Goal: Task Accomplishment & Management: Manage account settings

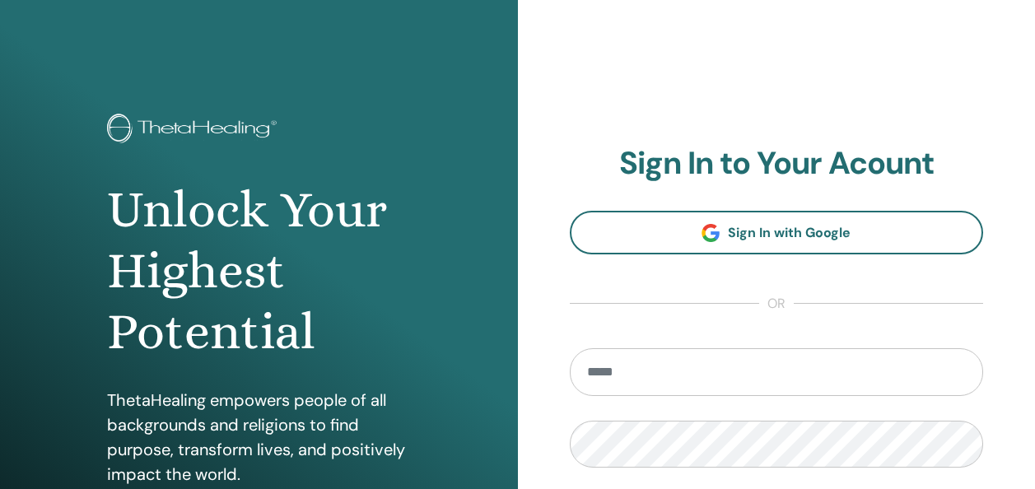
scroll to position [295, 0]
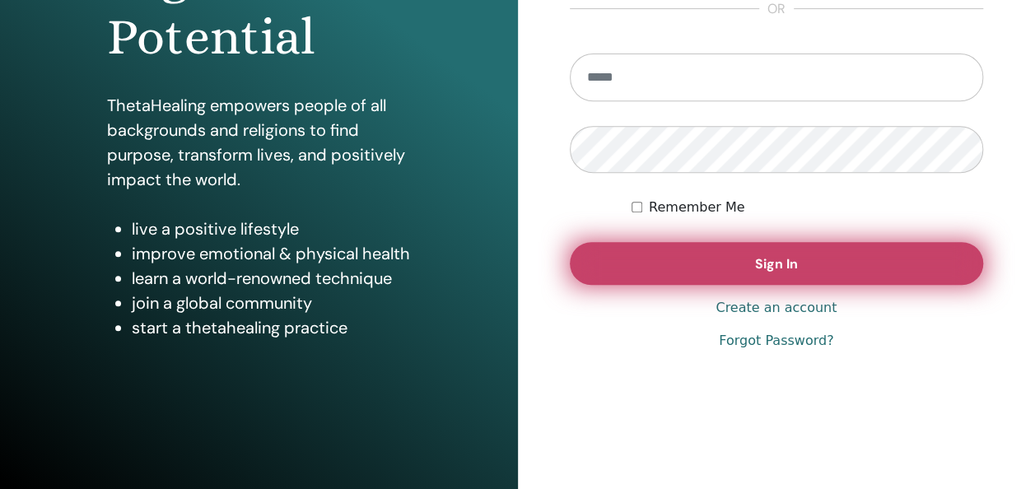
type input "**********"
click at [798, 274] on button "Sign In" at bounding box center [777, 263] width 414 height 43
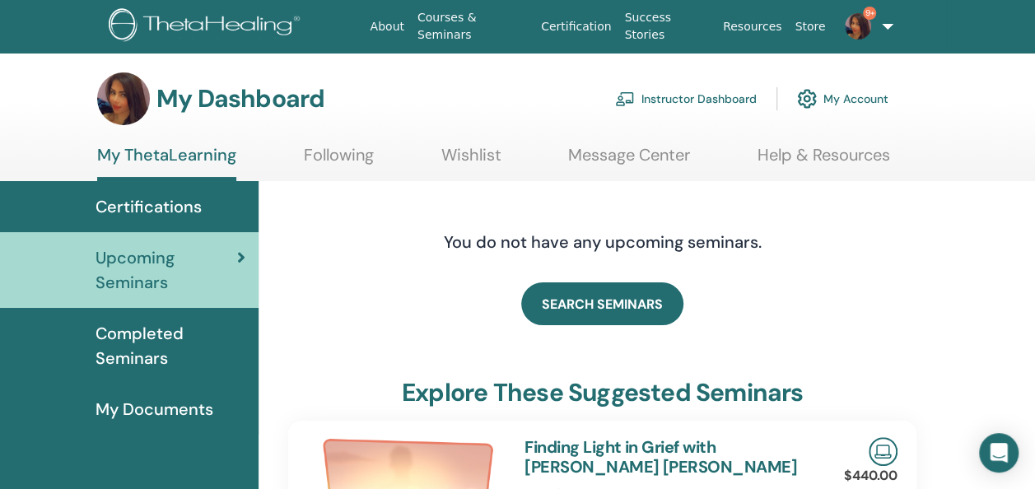
click at [712, 100] on link "Instructor Dashboard" at bounding box center [686, 99] width 142 height 36
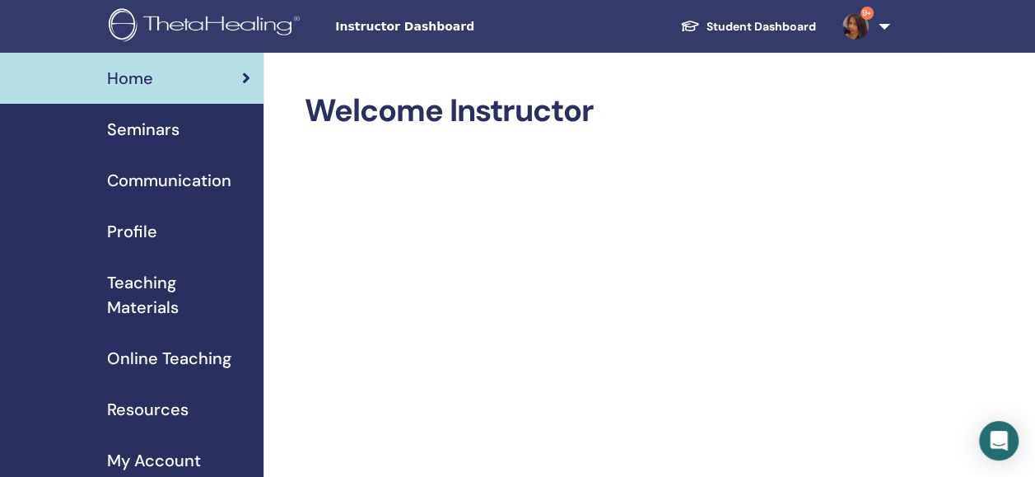
click at [147, 130] on span "Seminars" at bounding box center [143, 129] width 72 height 25
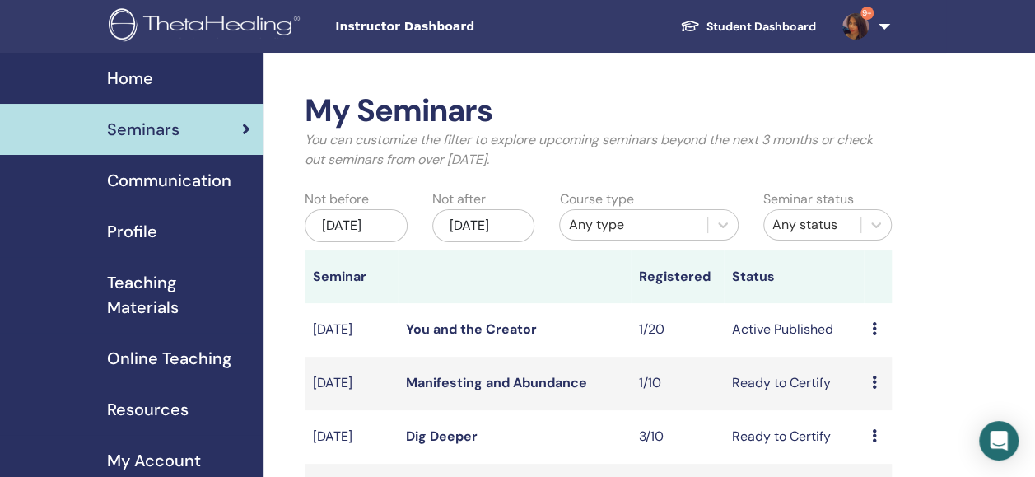
scroll to position [61, 0]
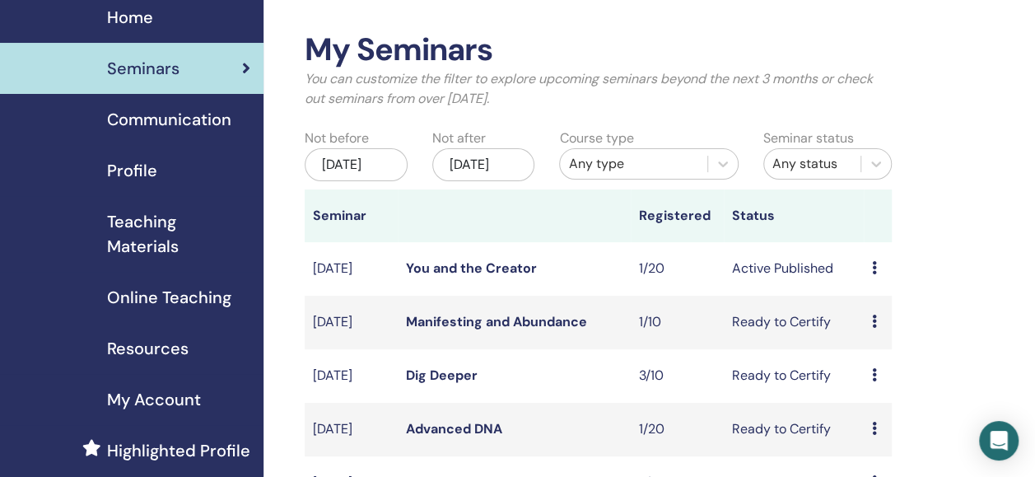
click at [474, 330] on link "Manifesting and Abundance" at bounding box center [496, 321] width 181 height 17
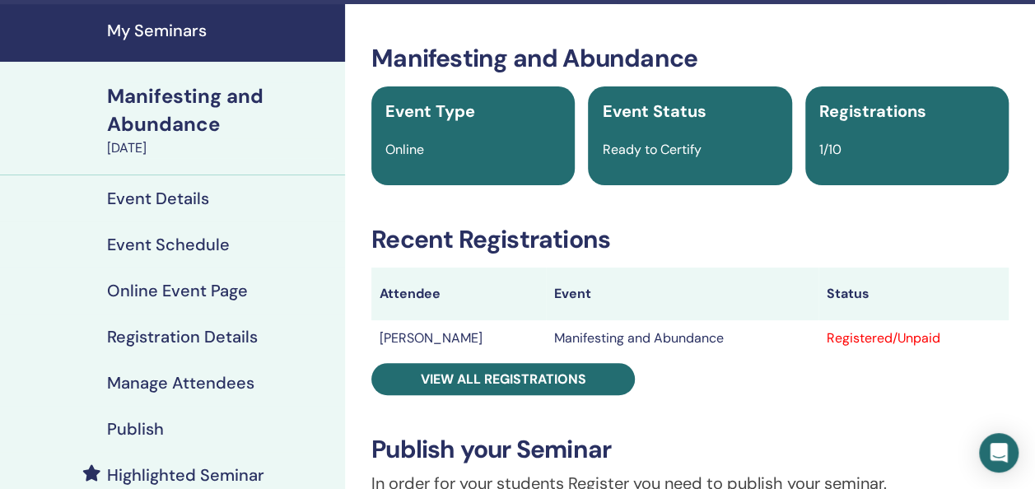
scroll to position [55, 0]
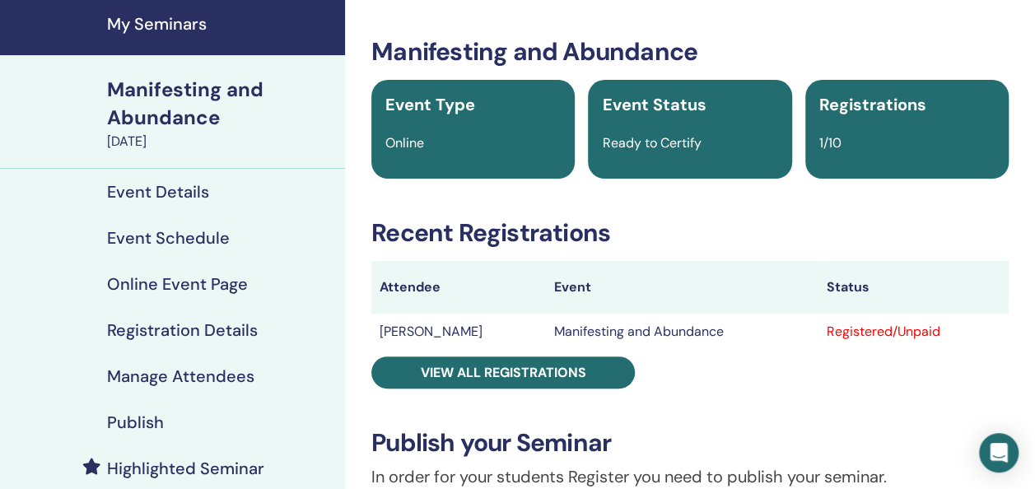
click at [189, 369] on h4 "Manage Attendees" at bounding box center [180, 376] width 147 height 20
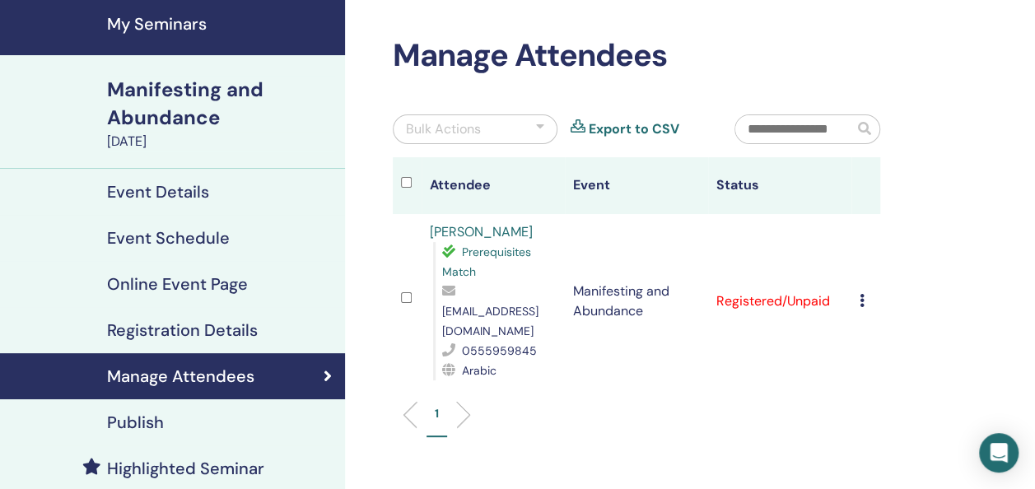
click at [863, 294] on icon at bounding box center [862, 300] width 5 height 13
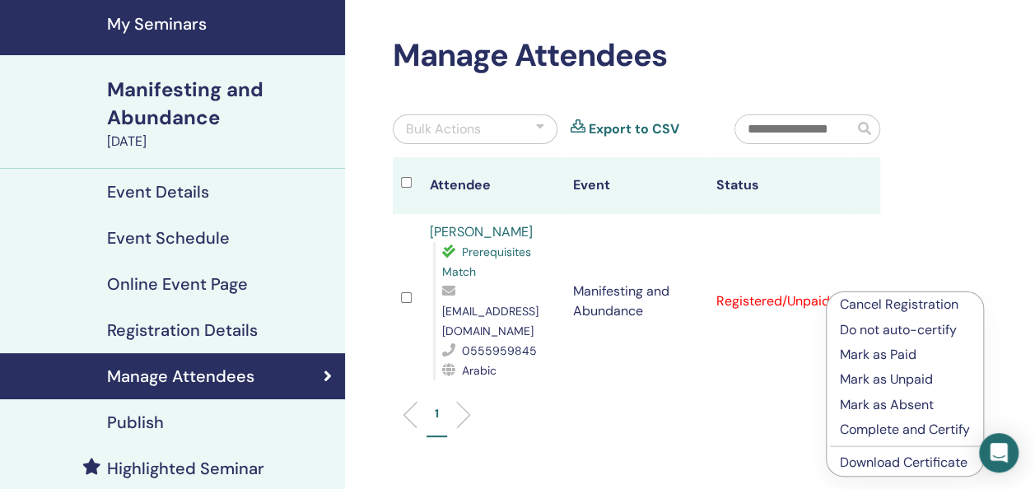
click at [879, 433] on p "Complete and Certify" at bounding box center [905, 430] width 130 height 20
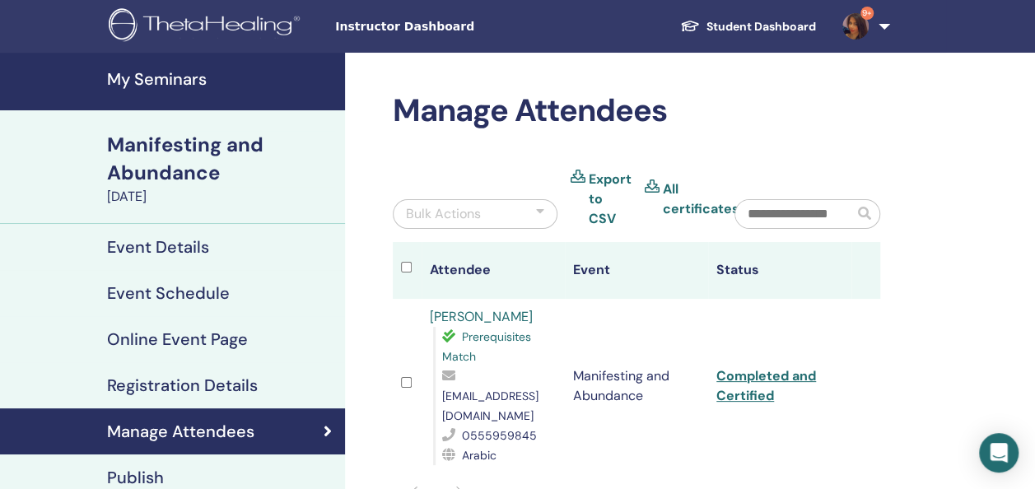
click at [160, 81] on h4 "My Seminars" at bounding box center [221, 79] width 228 height 20
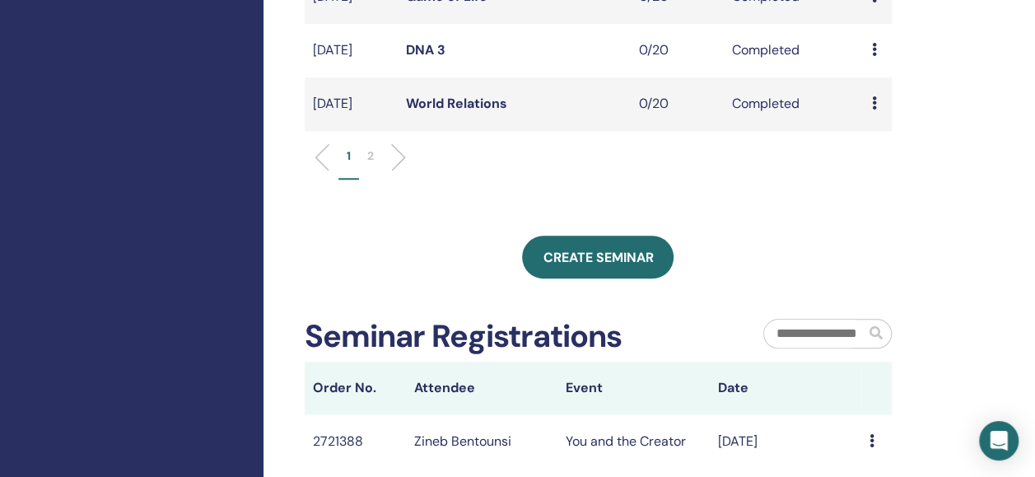
scroll to position [715, 0]
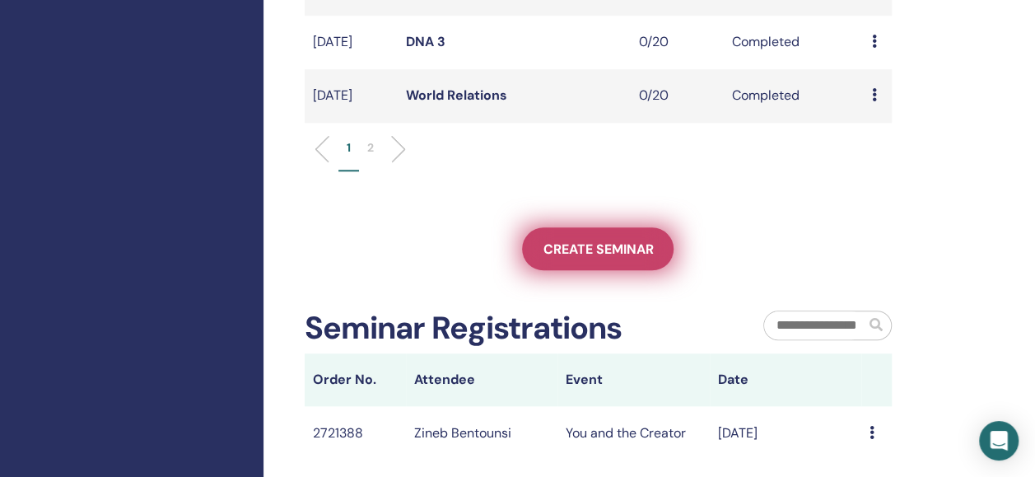
click at [620, 258] on span "Create seminar" at bounding box center [598, 248] width 110 height 17
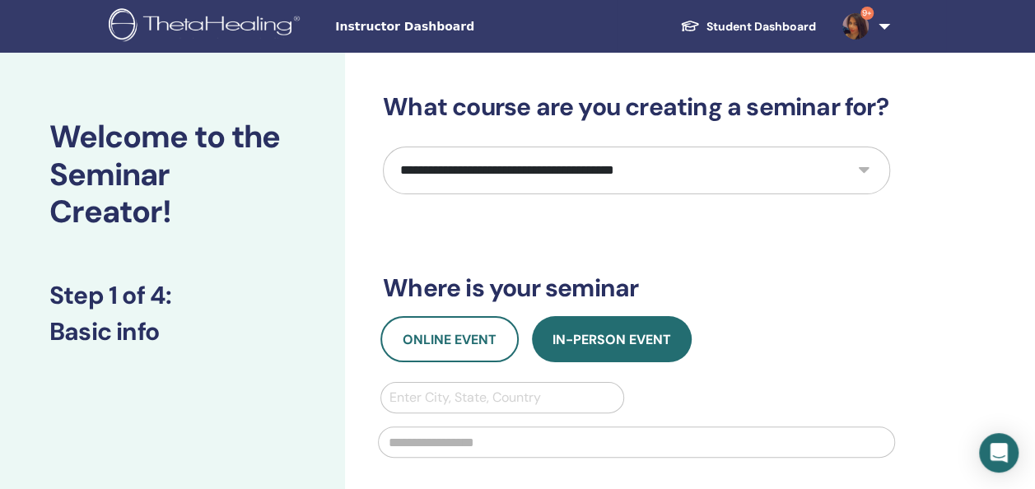
click at [561, 179] on select "**********" at bounding box center [636, 171] width 507 height 48
select select "*"
click at [383, 147] on select "**********" at bounding box center [636, 171] width 507 height 48
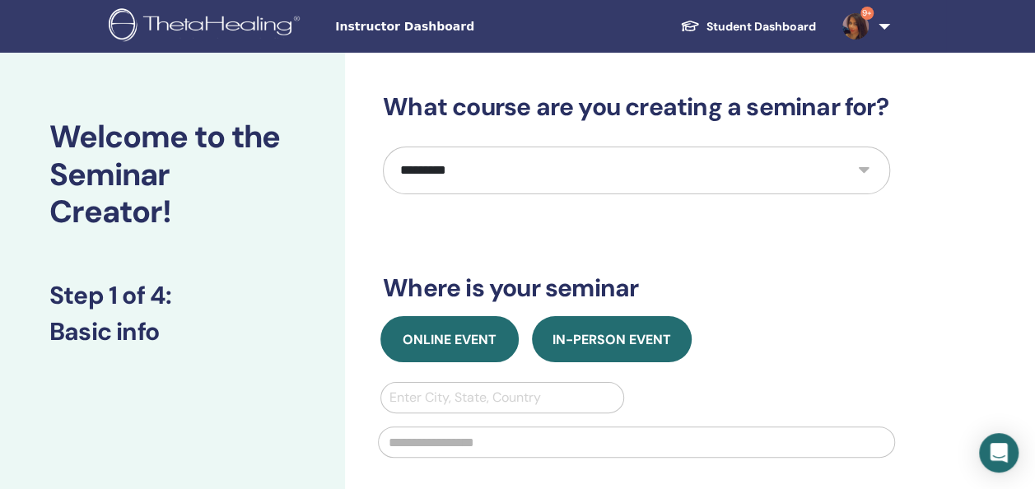
click at [466, 342] on span "Online Event" at bounding box center [450, 339] width 94 height 17
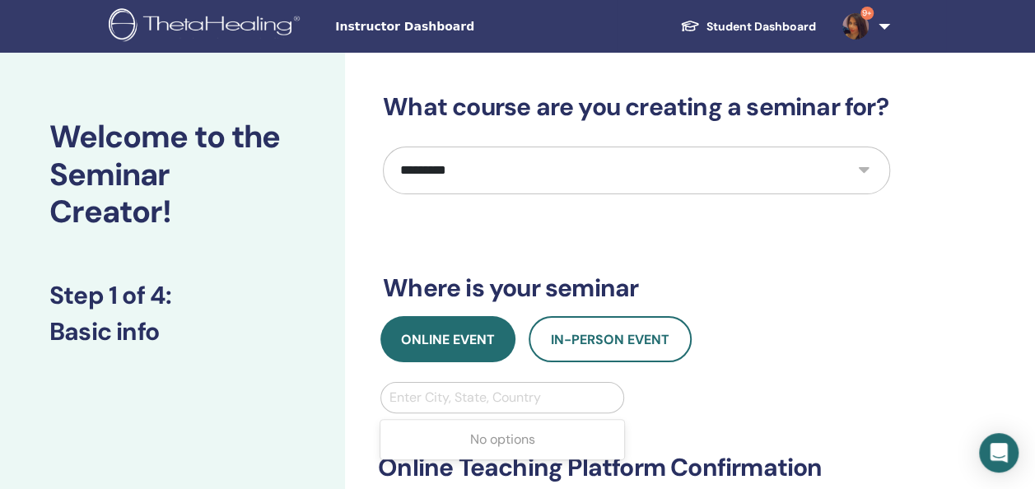
click at [460, 397] on div at bounding box center [502, 397] width 226 height 23
type input "*"
type input "*******"
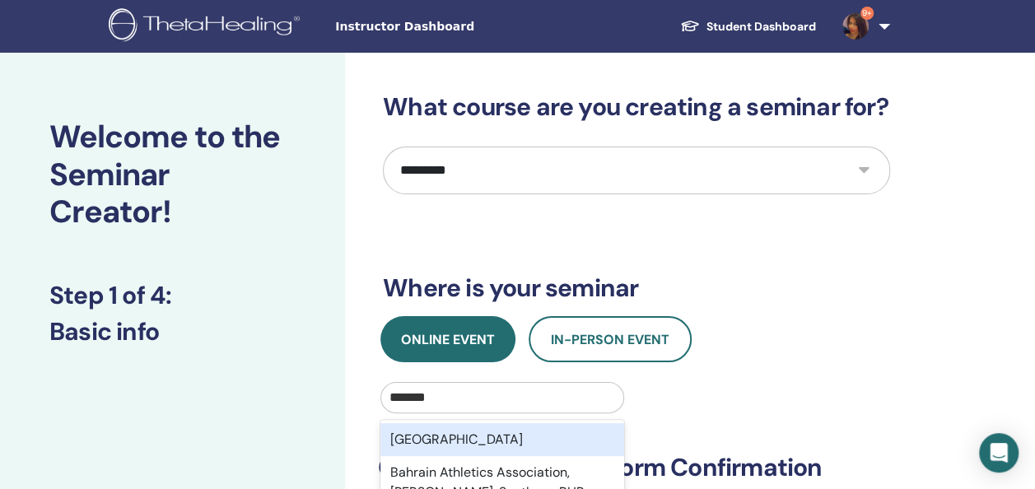
click at [445, 433] on div "Bahrain" at bounding box center [502, 439] width 244 height 33
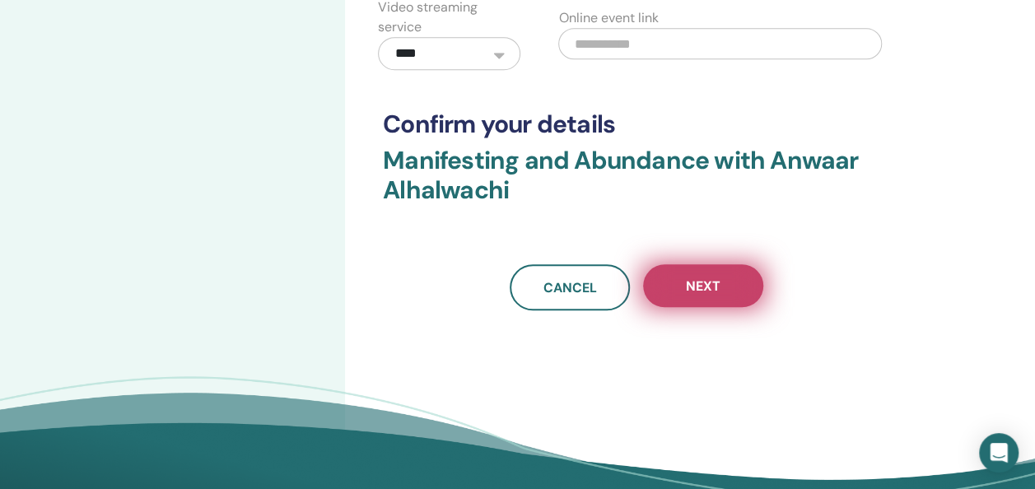
click at [727, 288] on button "Next" at bounding box center [703, 285] width 120 height 43
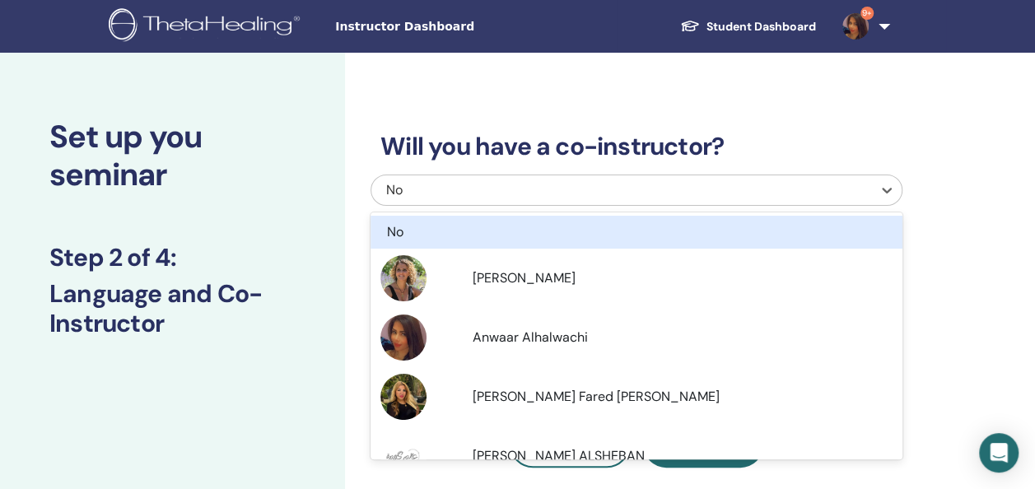
click at [561, 197] on div "No" at bounding box center [584, 190] width 397 height 20
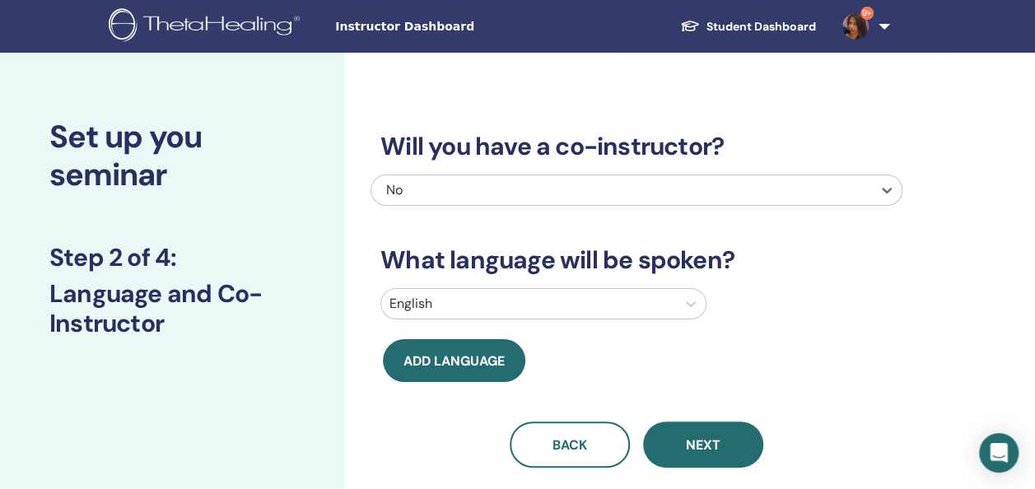
click at [561, 197] on div "No" at bounding box center [584, 190] width 397 height 20
click at [525, 328] on div "Will you have a co-instructor? No What language will be spoken? English Add lan…" at bounding box center [636, 279] width 532 height 375
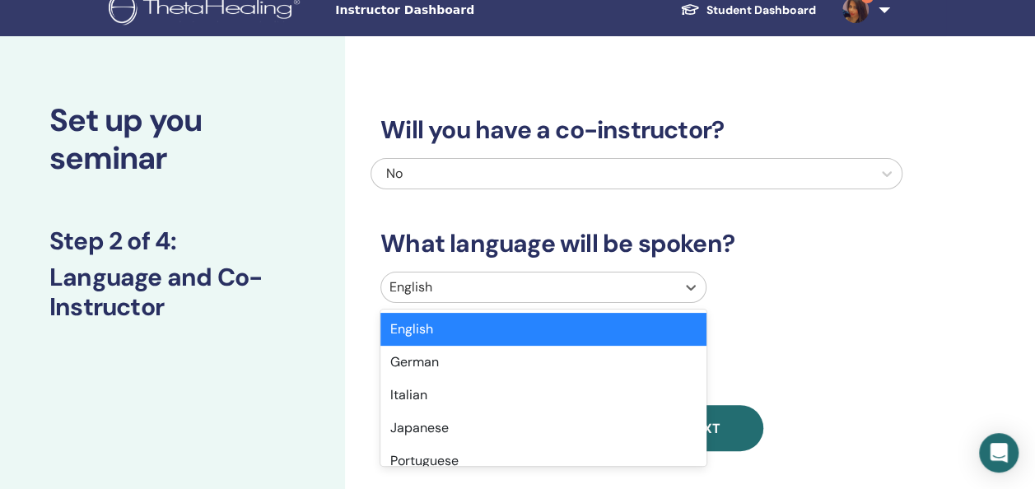
click at [525, 303] on div "English" at bounding box center [543, 287] width 326 height 31
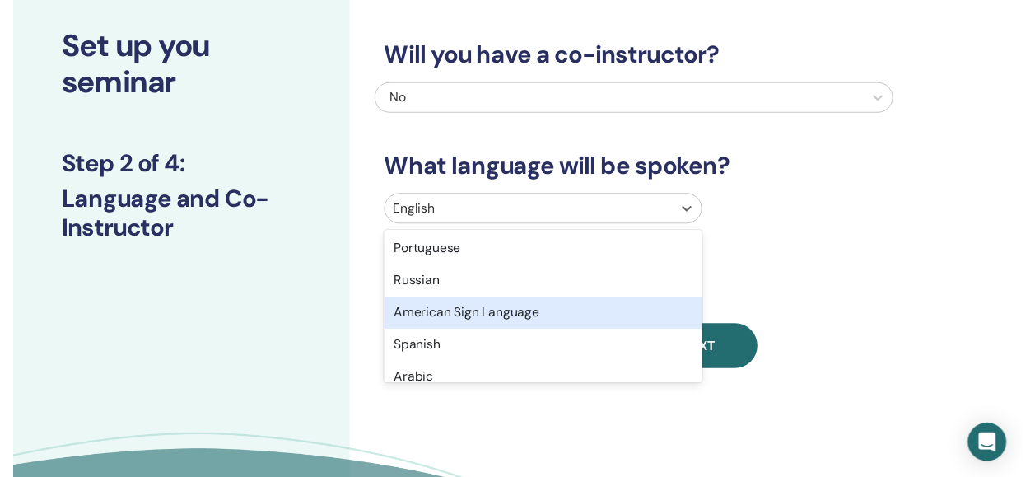
scroll to position [185, 0]
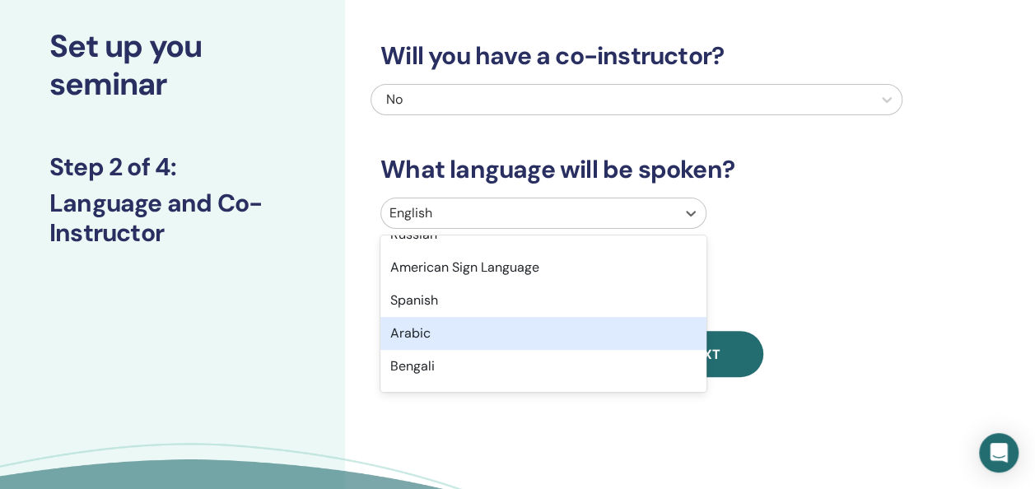
click at [486, 329] on div "Arabic" at bounding box center [543, 333] width 326 height 33
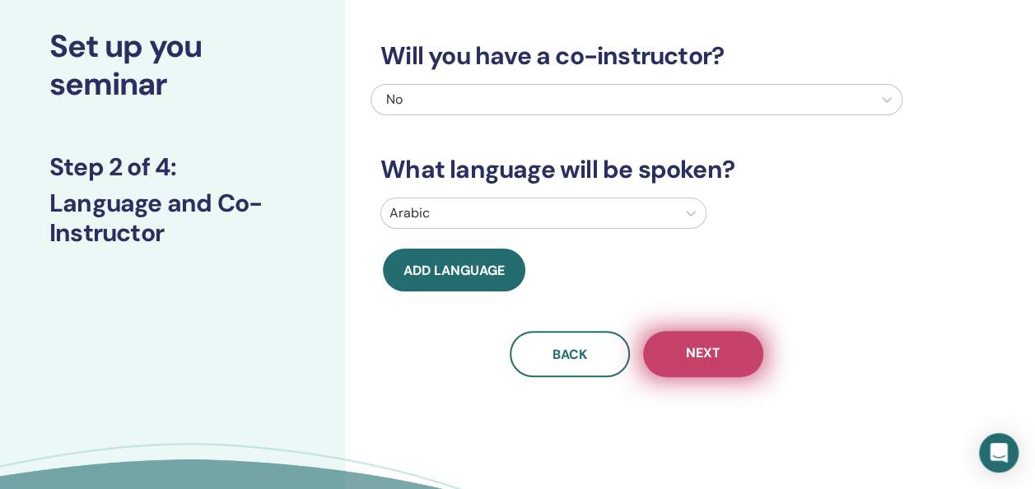
click at [716, 365] on button "Next" at bounding box center [703, 354] width 120 height 46
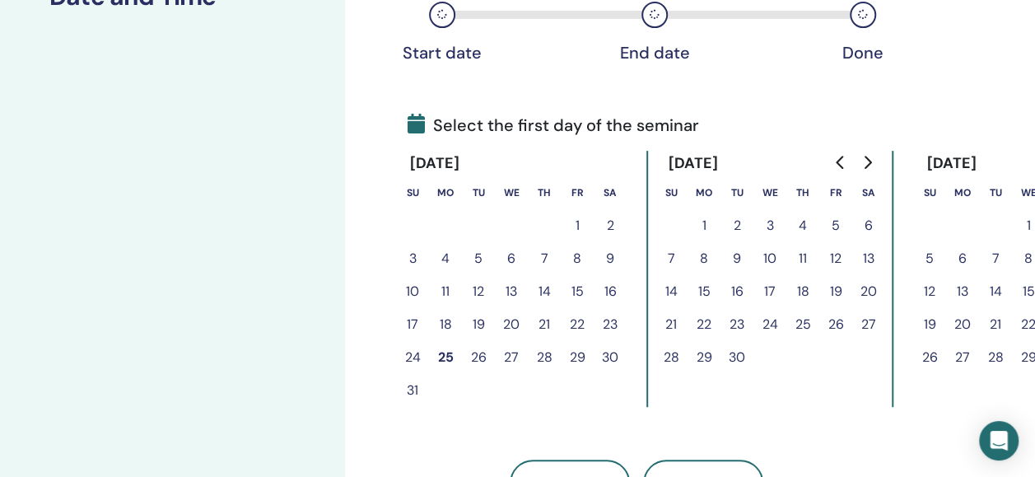
scroll to position [298, 0]
click at [515, 357] on button "27" at bounding box center [511, 356] width 33 height 33
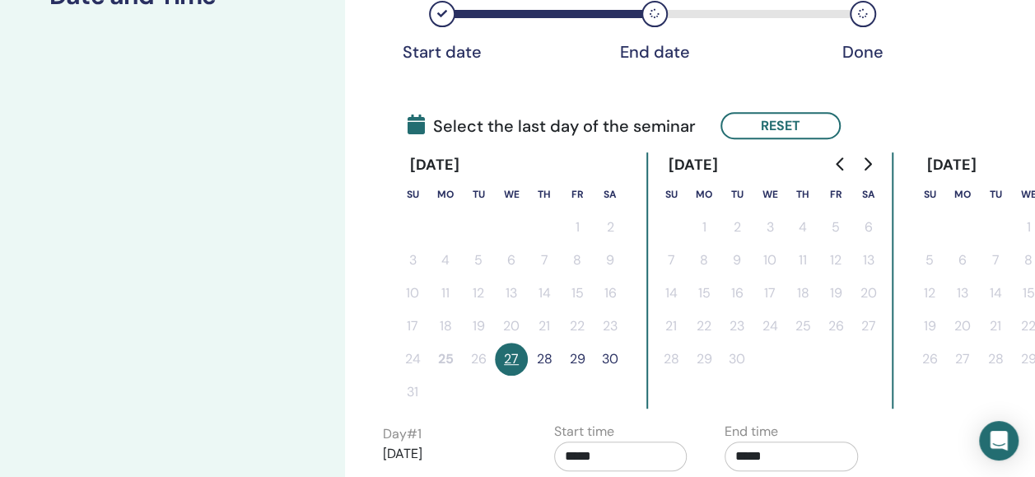
click at [545, 357] on button "28" at bounding box center [544, 358] width 33 height 33
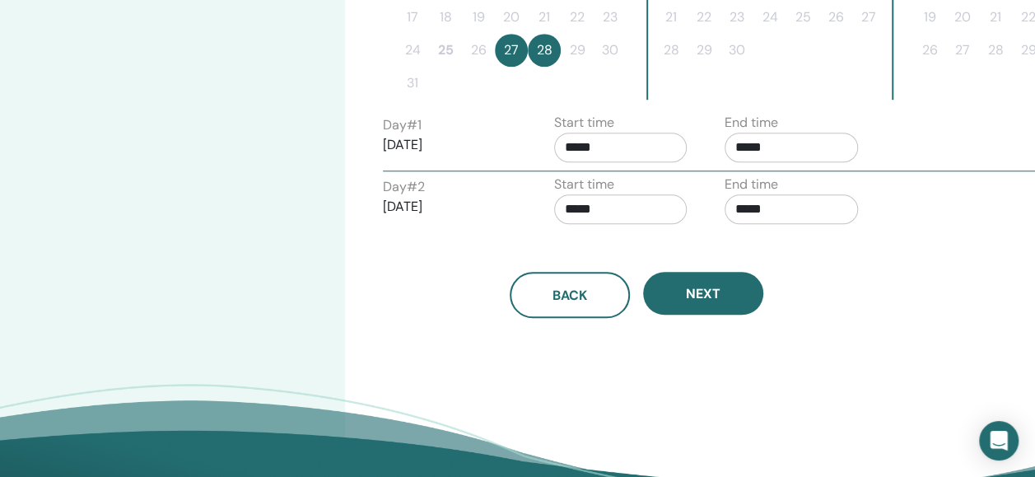
scroll to position [645, 0]
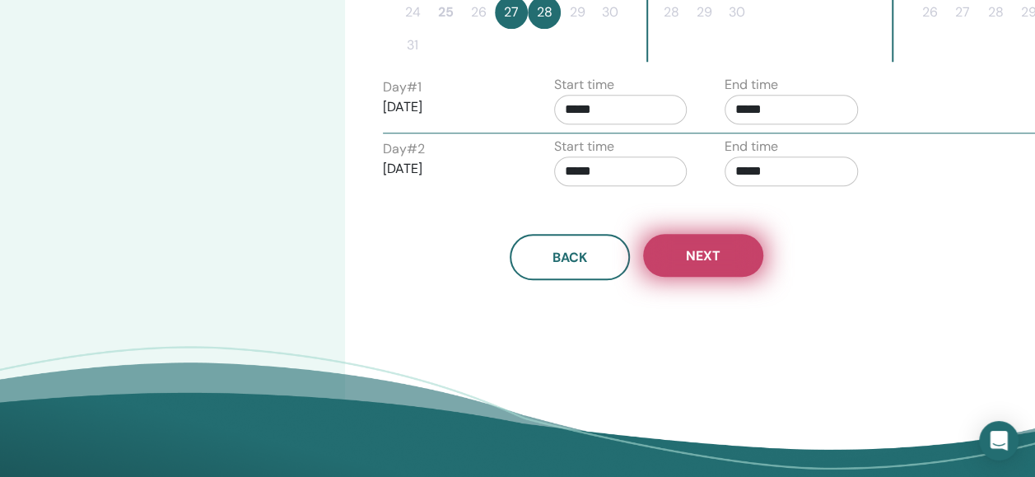
click at [725, 266] on button "Next" at bounding box center [703, 255] width 120 height 43
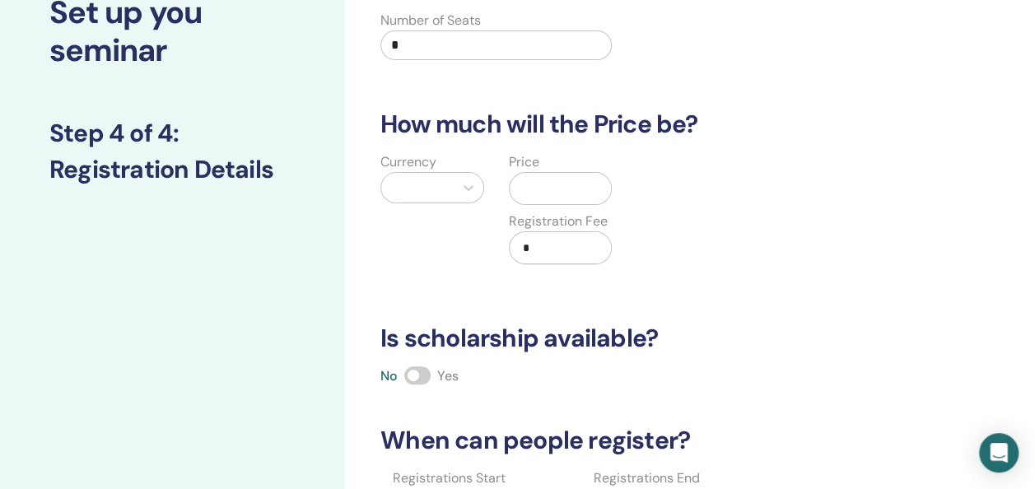
scroll to position [123, 0]
click at [536, 45] on input "*" at bounding box center [495, 46] width 231 height 30
type input "*"
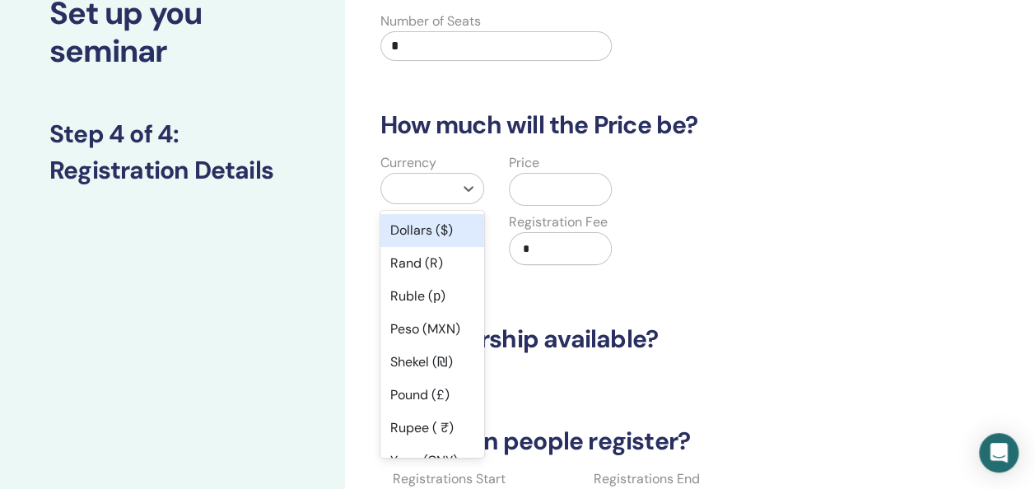
click at [449, 183] on div at bounding box center [417, 189] width 72 height 30
click at [442, 230] on div "Dollars ($)" at bounding box center [432, 230] width 104 height 33
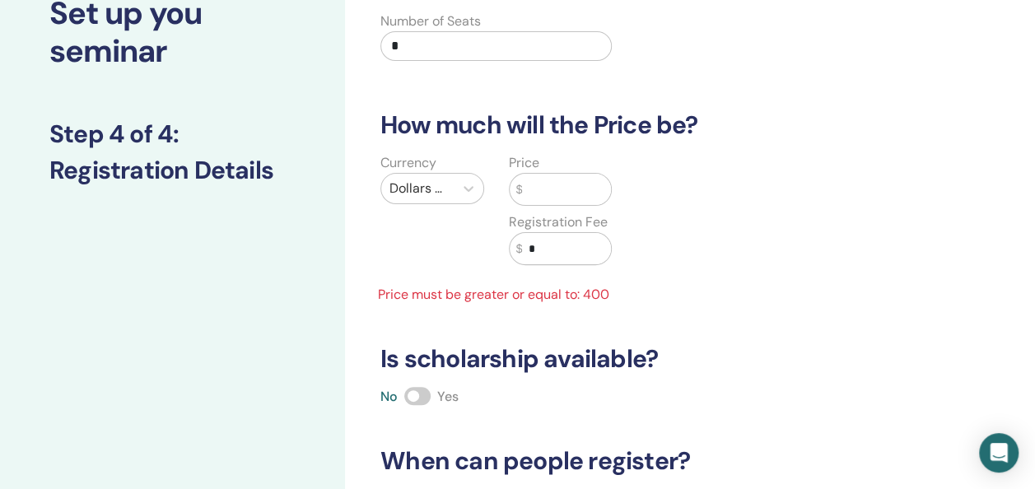
click at [545, 193] on input "text" at bounding box center [566, 189] width 89 height 31
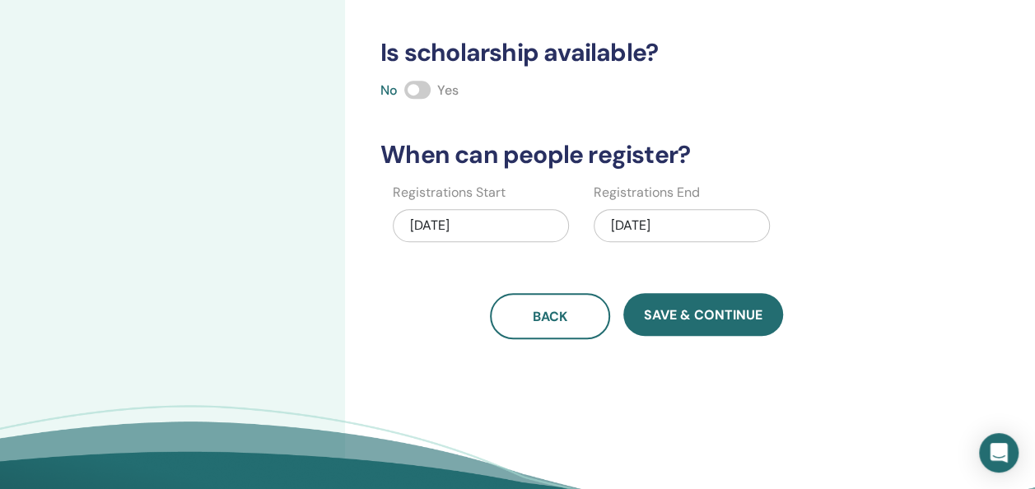
scroll to position [411, 0]
type input "***"
click at [700, 223] on div "08/28/2025" at bounding box center [682, 224] width 176 height 33
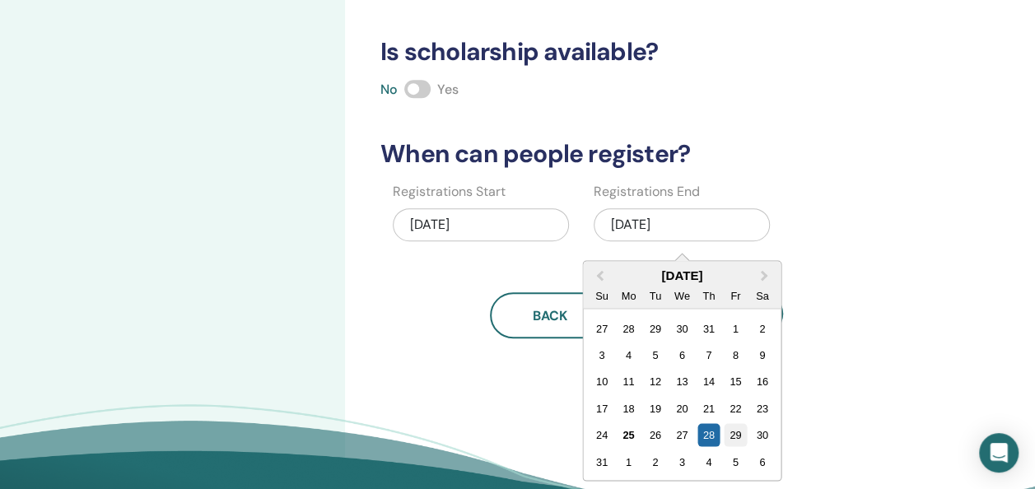
click at [733, 430] on div "29" at bounding box center [735, 435] width 22 height 22
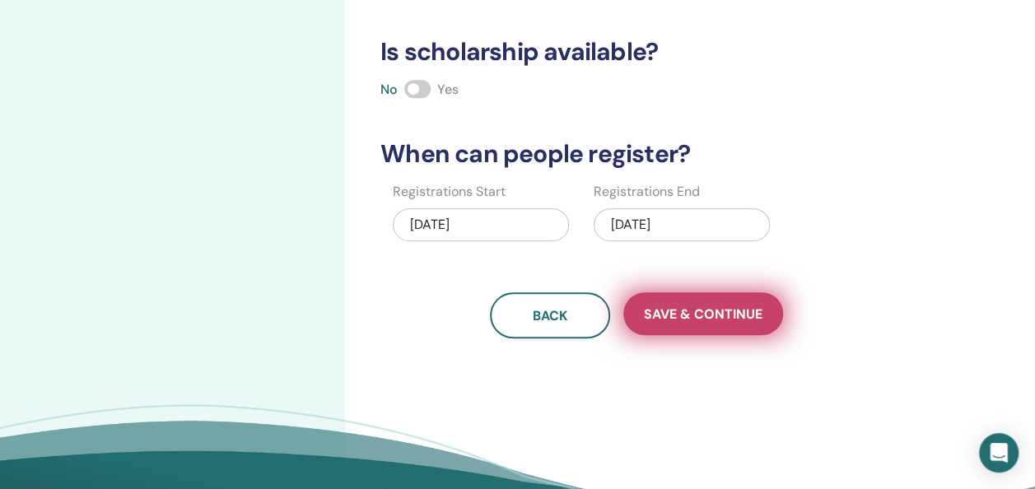
click at [720, 305] on span "Save & Continue" at bounding box center [703, 313] width 119 height 17
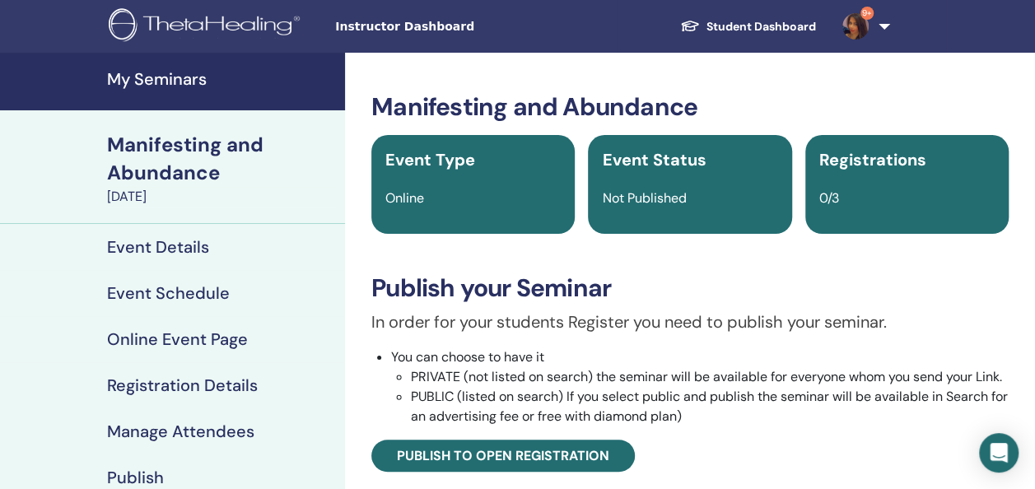
scroll to position [153, 0]
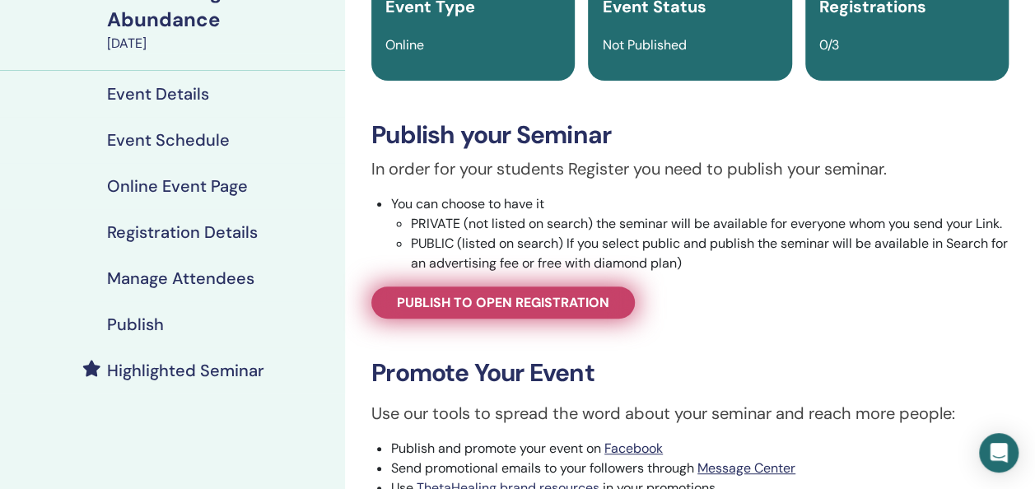
click at [459, 303] on span "Publish to open registration" at bounding box center [503, 302] width 212 height 17
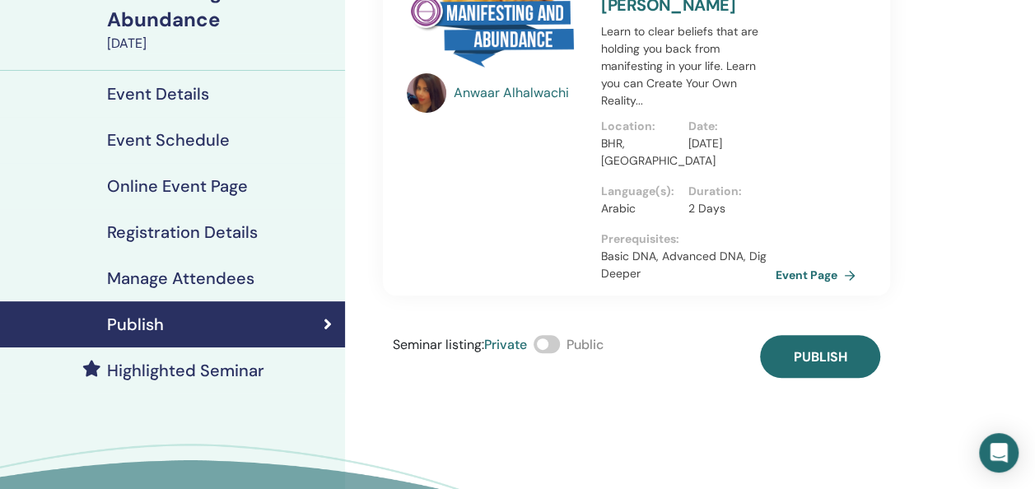
scroll to position [138, 0]
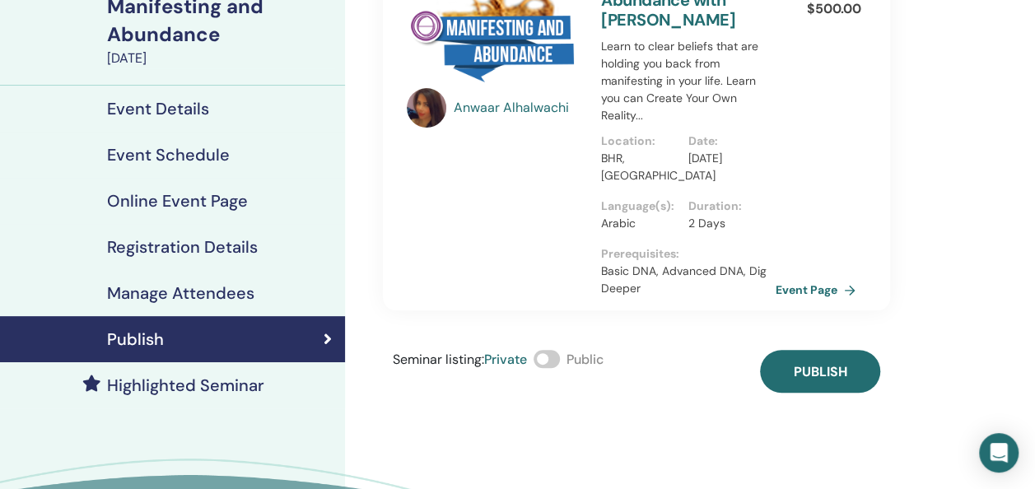
click at [548, 357] on span at bounding box center [546, 359] width 26 height 18
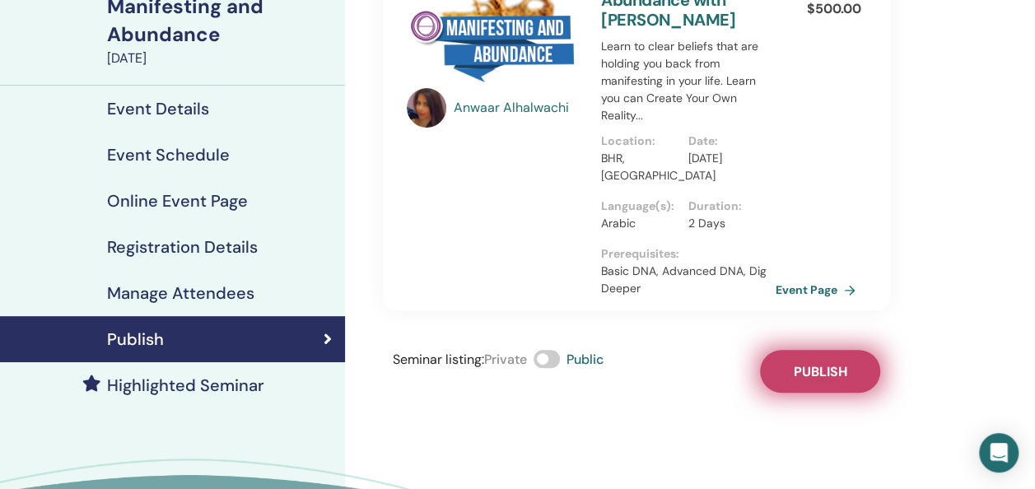
click at [805, 374] on span "Publish" at bounding box center [821, 371] width 54 height 17
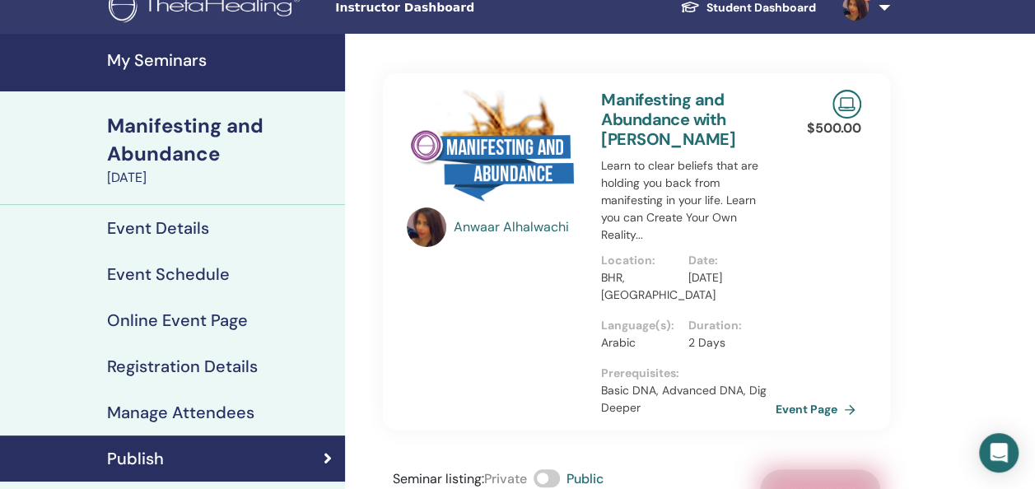
scroll to position [0, 0]
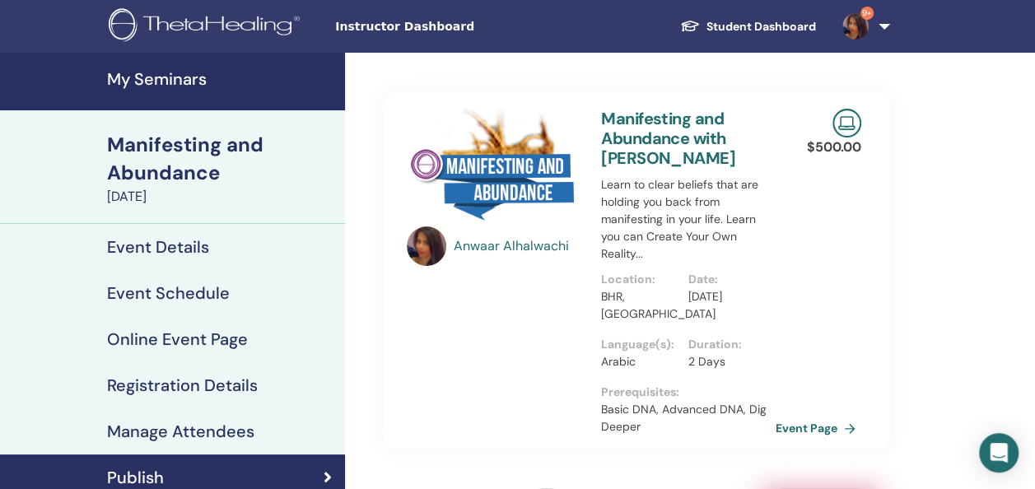
click at [161, 77] on h4 "My Seminars" at bounding box center [221, 79] width 228 height 20
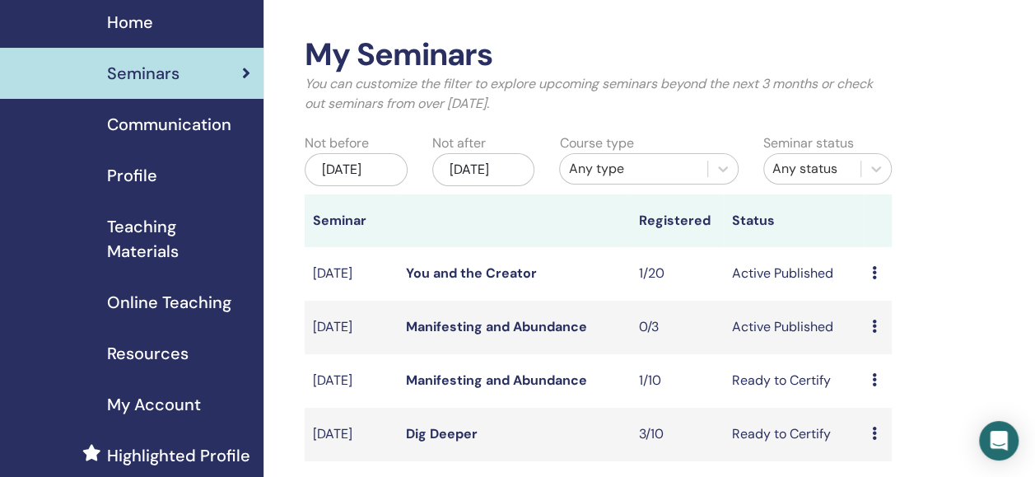
scroll to position [58, 0]
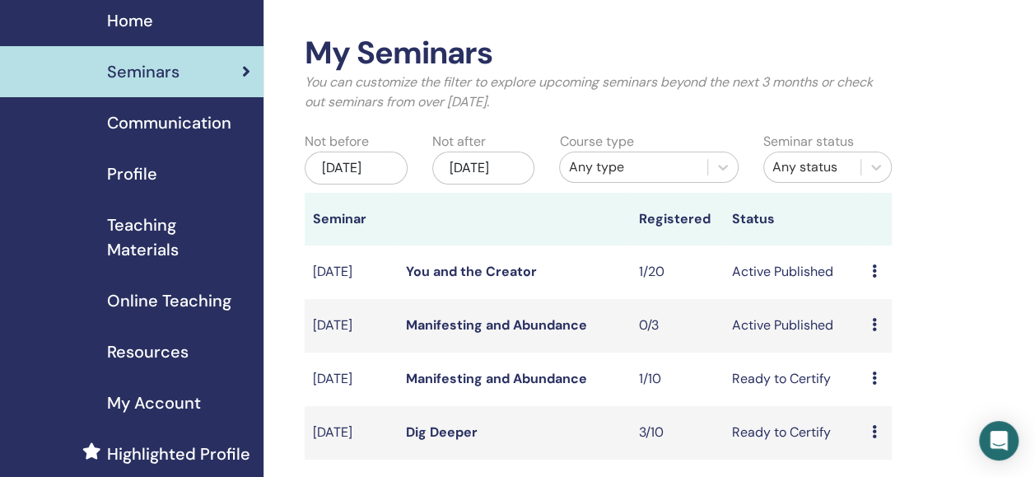
click at [491, 333] on link "Manifesting and Abundance" at bounding box center [496, 324] width 181 height 17
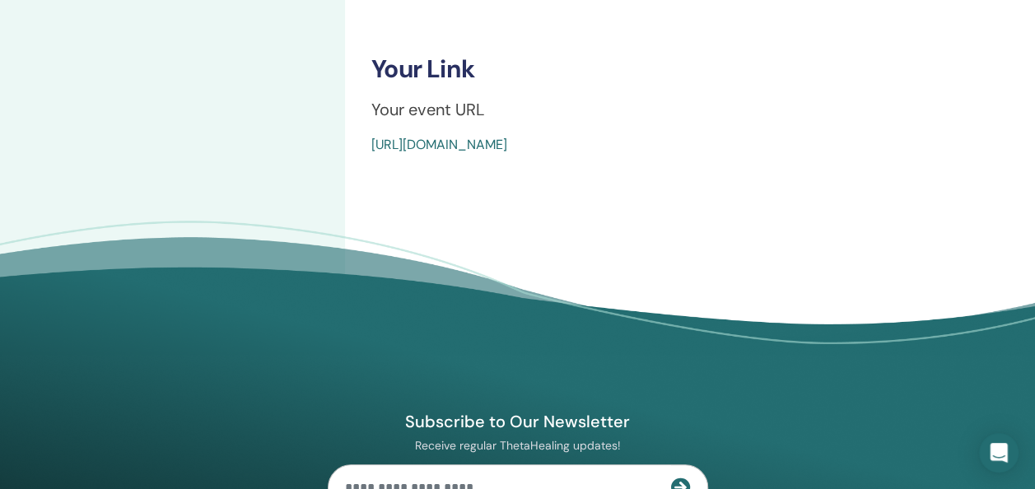
scroll to position [651, 0]
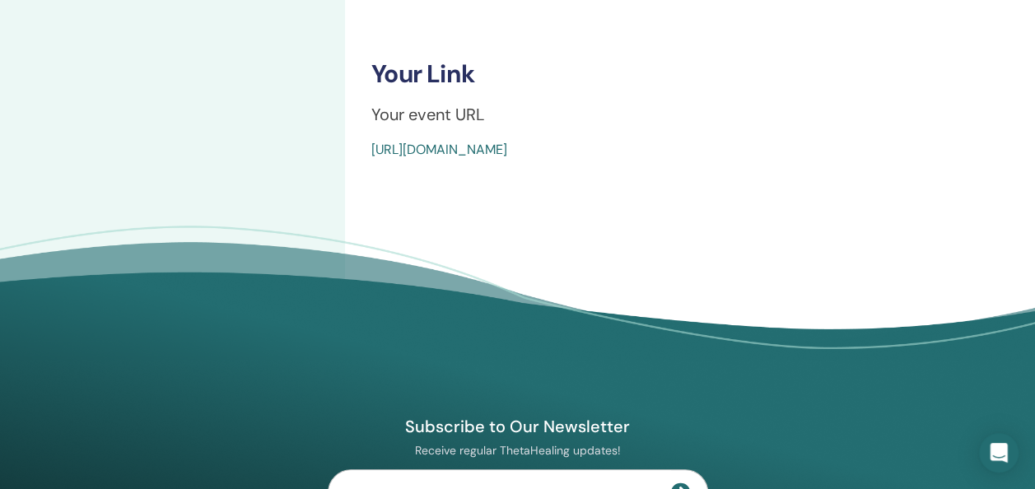
drag, startPoint x: 375, startPoint y: 120, endPoint x: 759, endPoint y: 175, distance: 387.6
copy div "our event URL [URL][DOMAIN_NAME]"
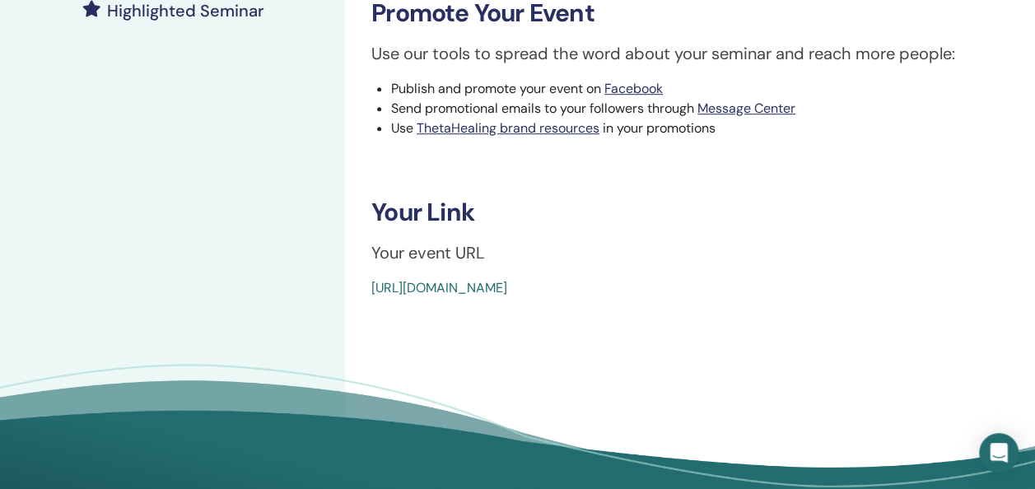
scroll to position [510, 0]
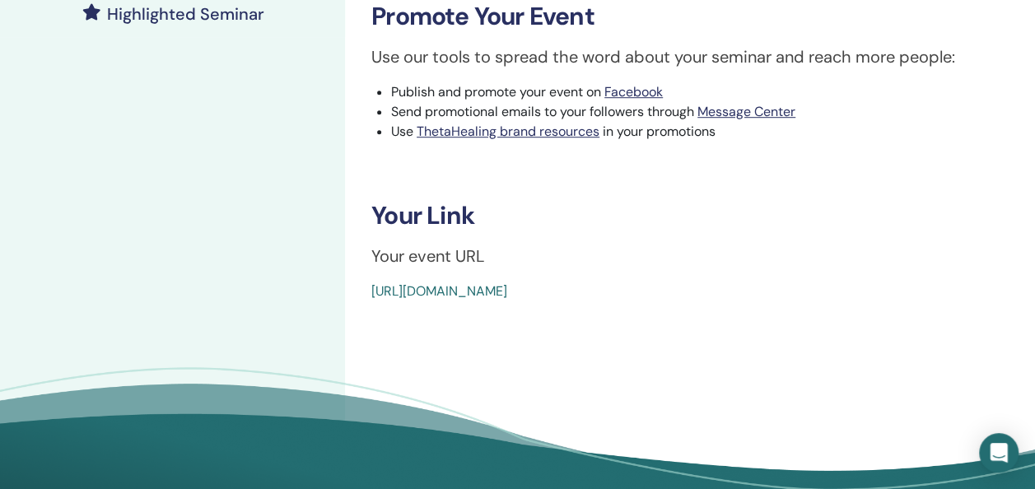
click at [507, 288] on link "https://www.thetahealing.com/seminar-375730-details.html" at bounding box center [439, 290] width 136 height 17
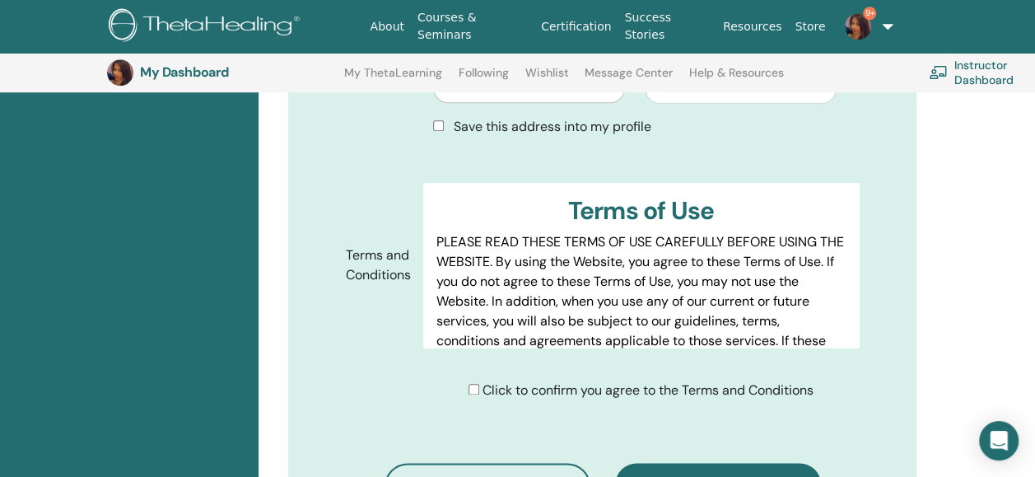
scroll to position [746, 6]
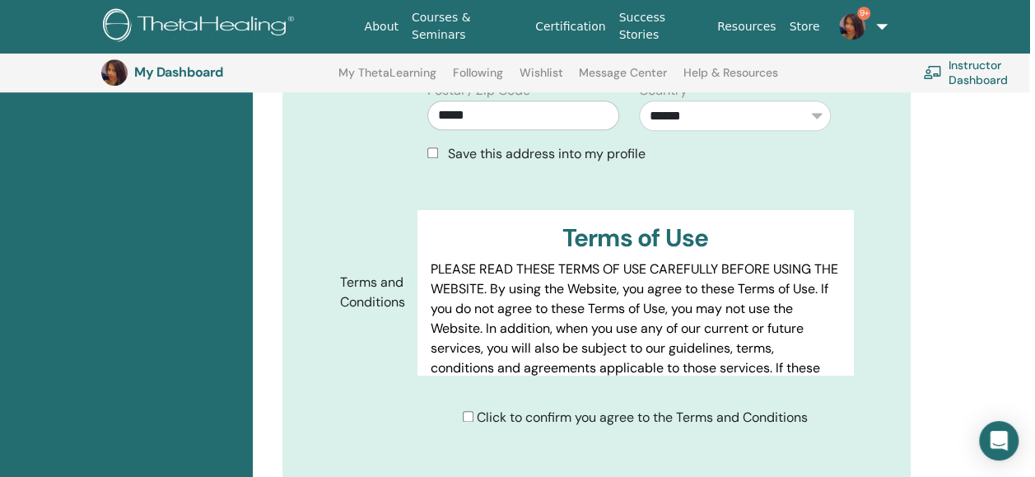
click at [973, 71] on link "Instructor Dashboard" at bounding box center [990, 72] width 135 height 36
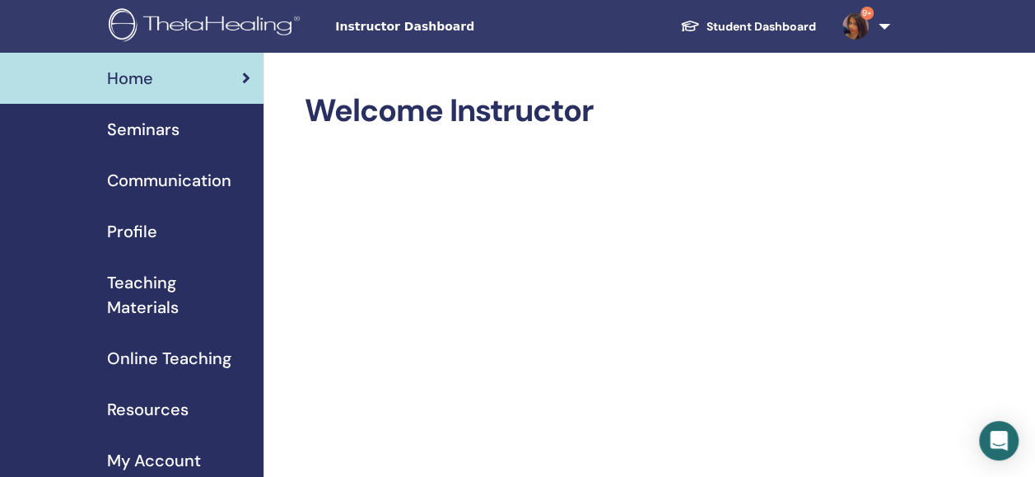
click at [163, 124] on span "Seminars" at bounding box center [143, 129] width 72 height 25
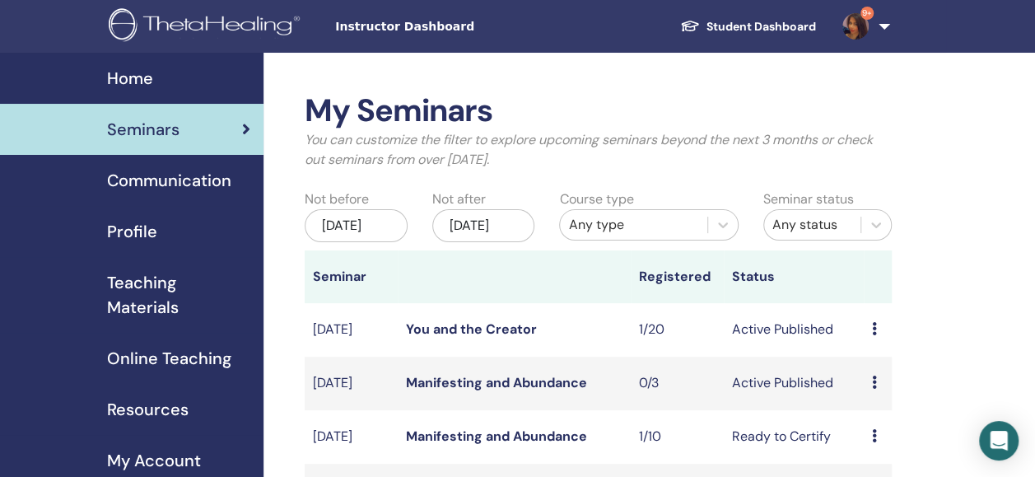
scroll to position [47, 0]
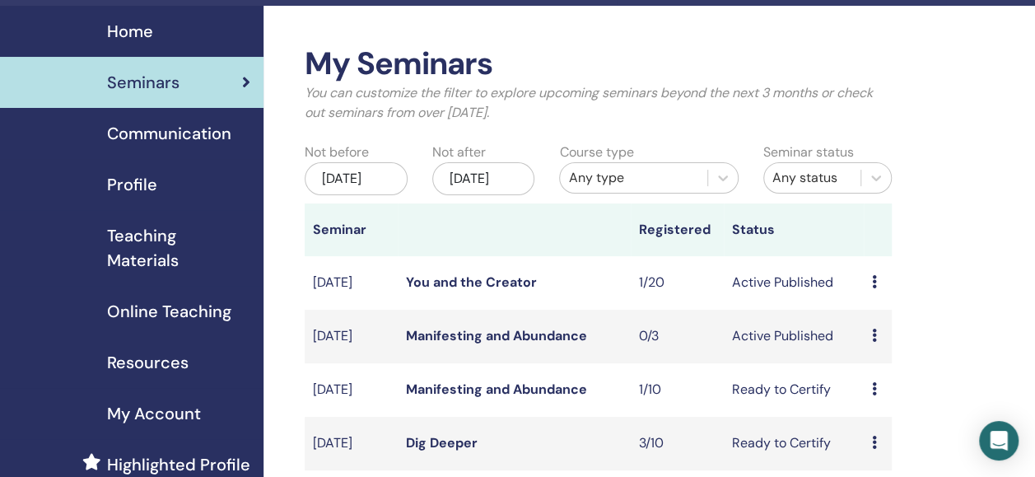
click at [469, 344] on link "Manifesting and Abundance" at bounding box center [496, 335] width 181 height 17
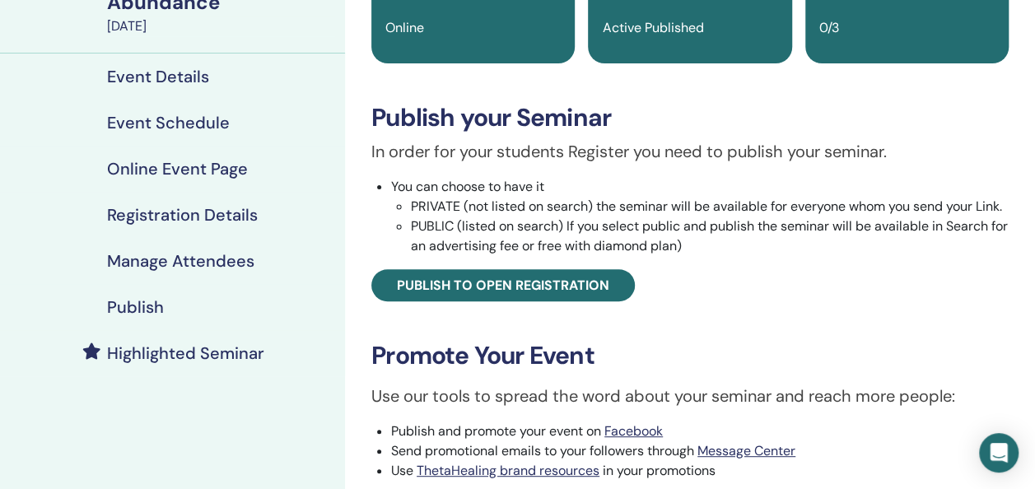
scroll to position [102, 0]
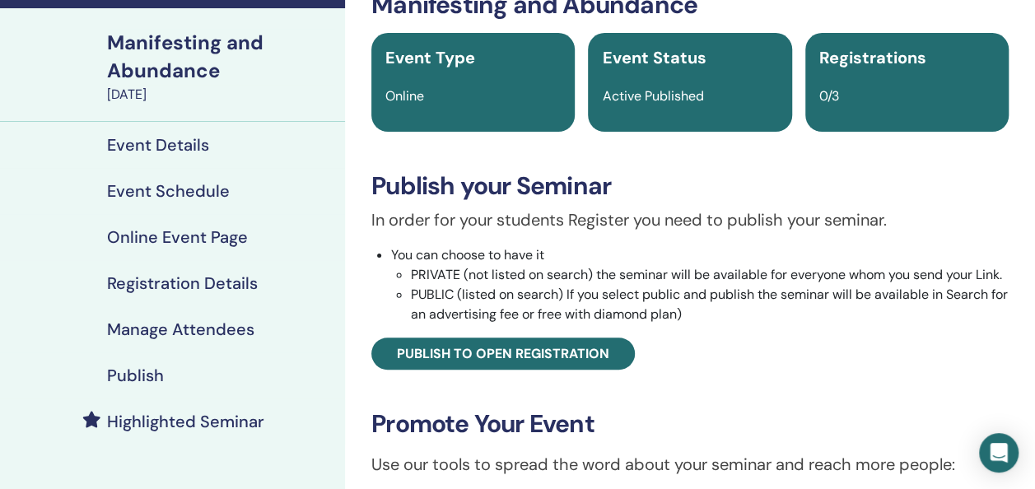
click at [171, 282] on h4 "Registration Details" at bounding box center [182, 283] width 151 height 20
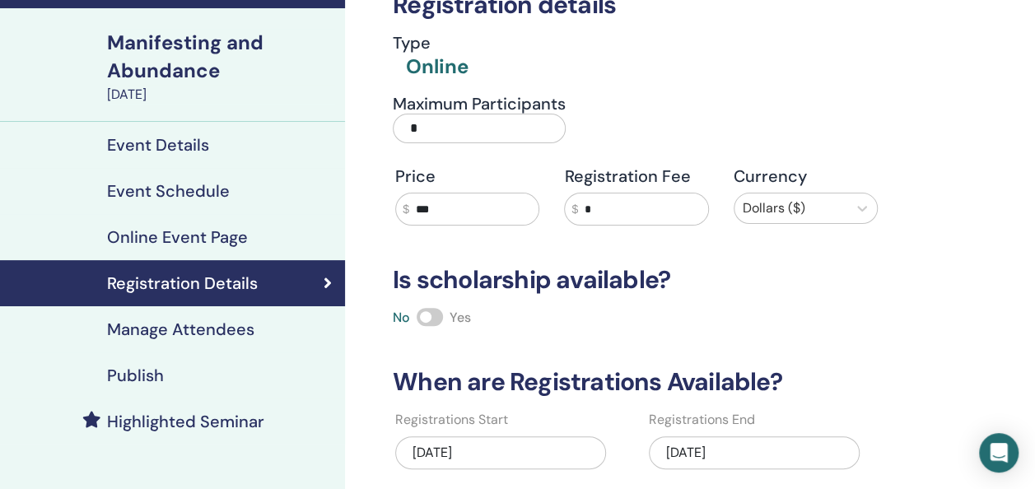
click at [145, 331] on h4 "Manage Attendees" at bounding box center [180, 329] width 147 height 20
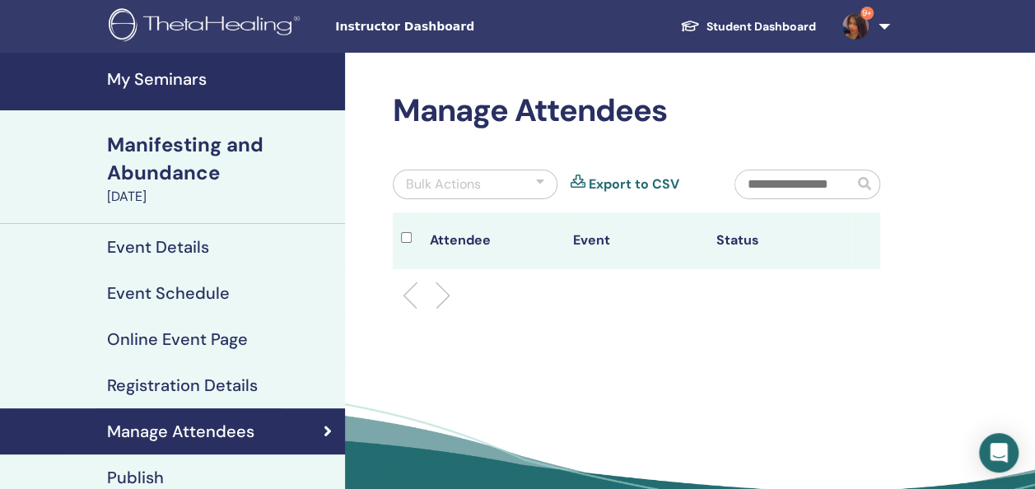
click at [155, 77] on h4 "My Seminars" at bounding box center [221, 79] width 228 height 20
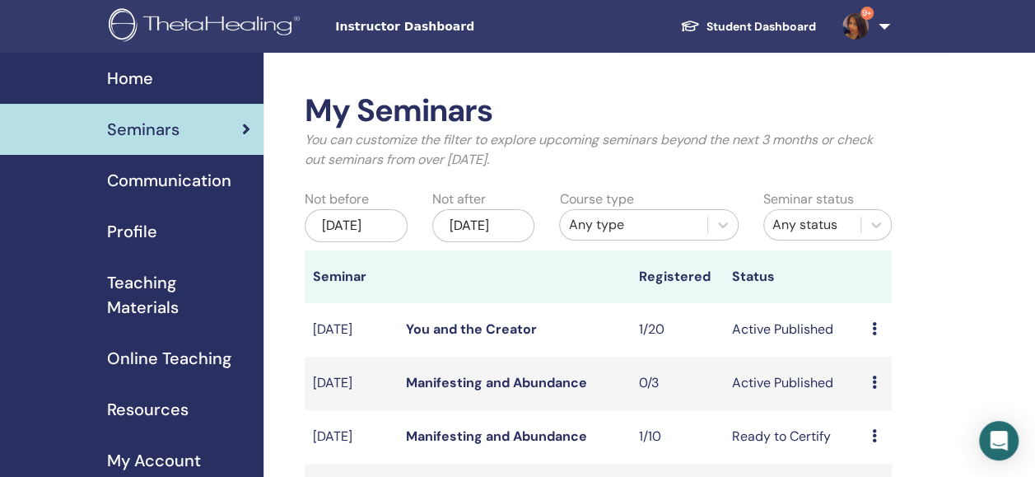
click at [504, 391] on link "Manifesting and Abundance" at bounding box center [496, 382] width 181 height 17
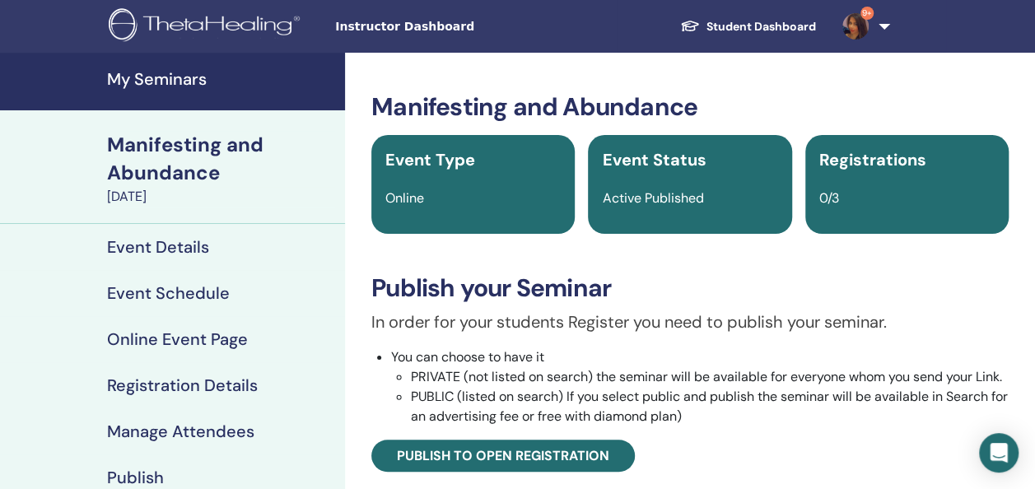
click at [157, 79] on h4 "My Seminars" at bounding box center [221, 79] width 228 height 20
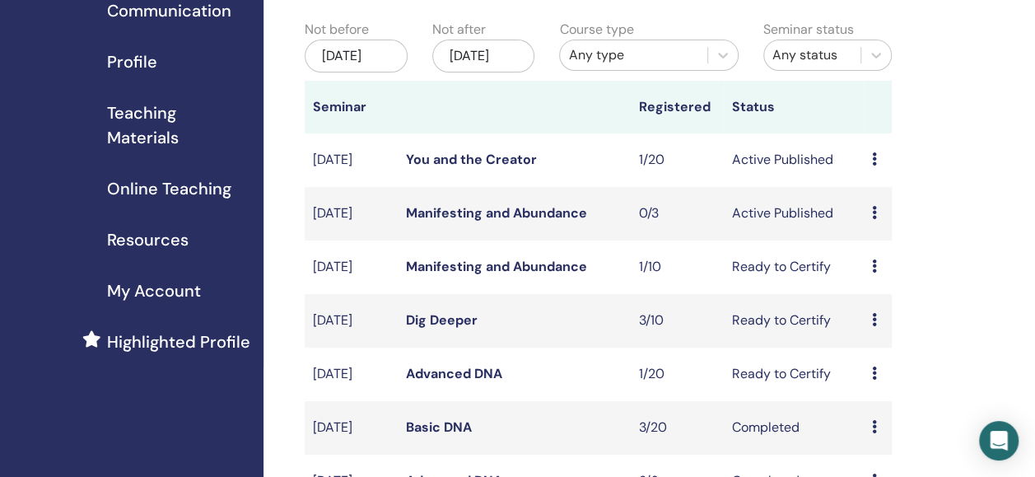
scroll to position [178, 0]
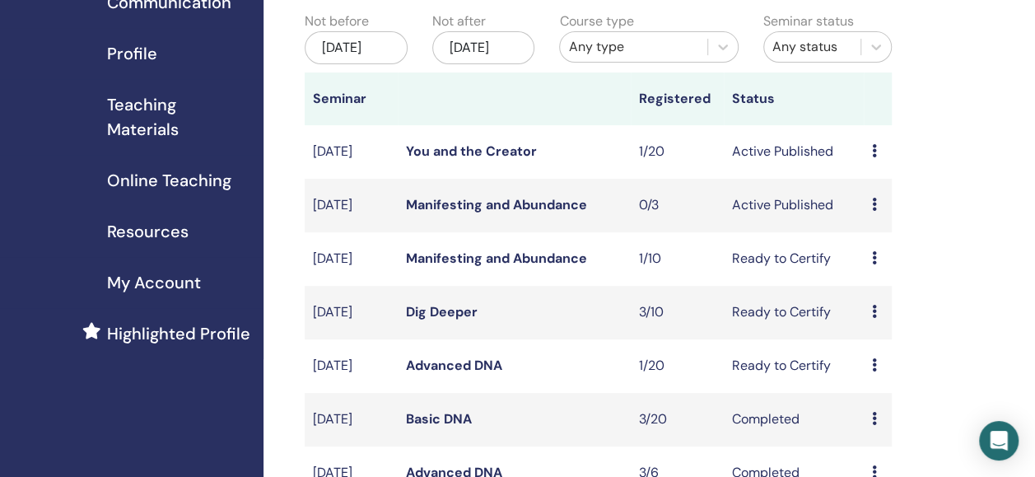
click at [479, 213] on link "Manifesting and Abundance" at bounding box center [496, 204] width 181 height 17
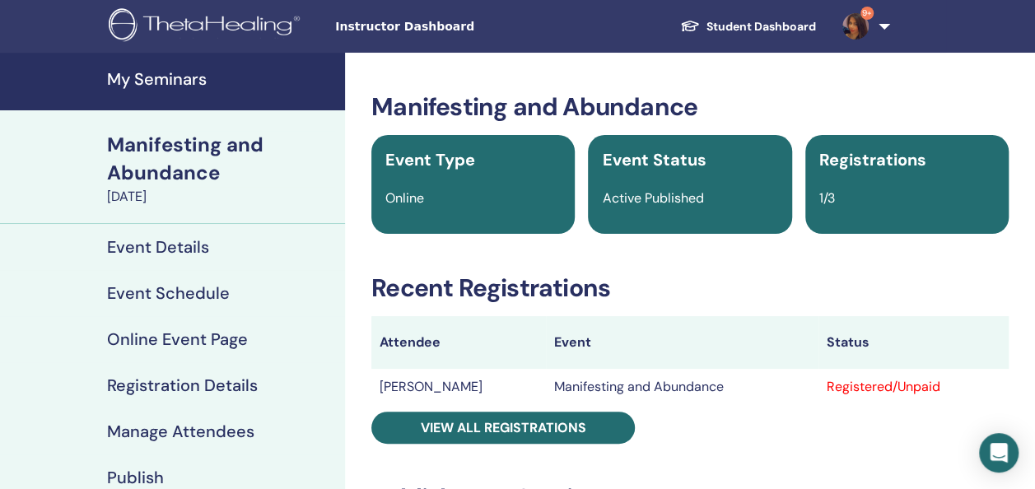
scroll to position [72, 0]
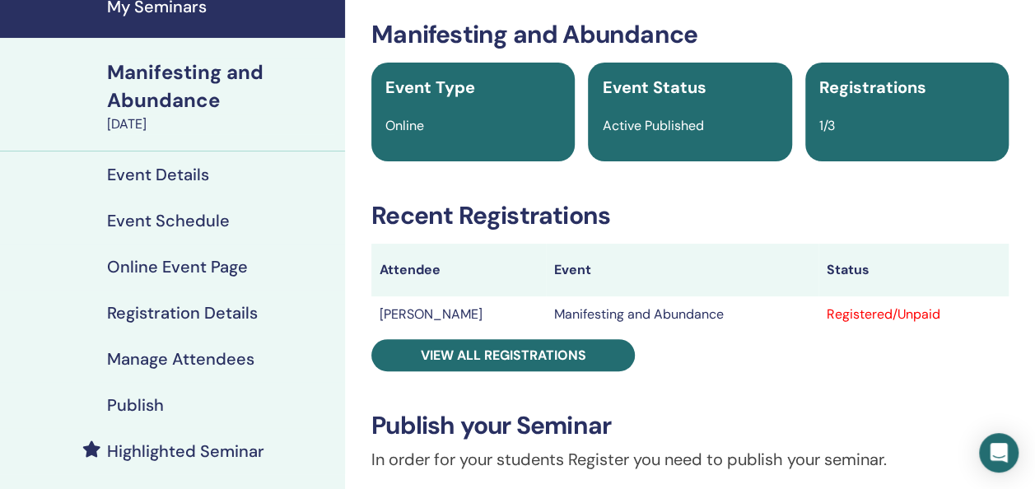
click at [173, 352] on h4 "Manage Attendees" at bounding box center [180, 359] width 147 height 20
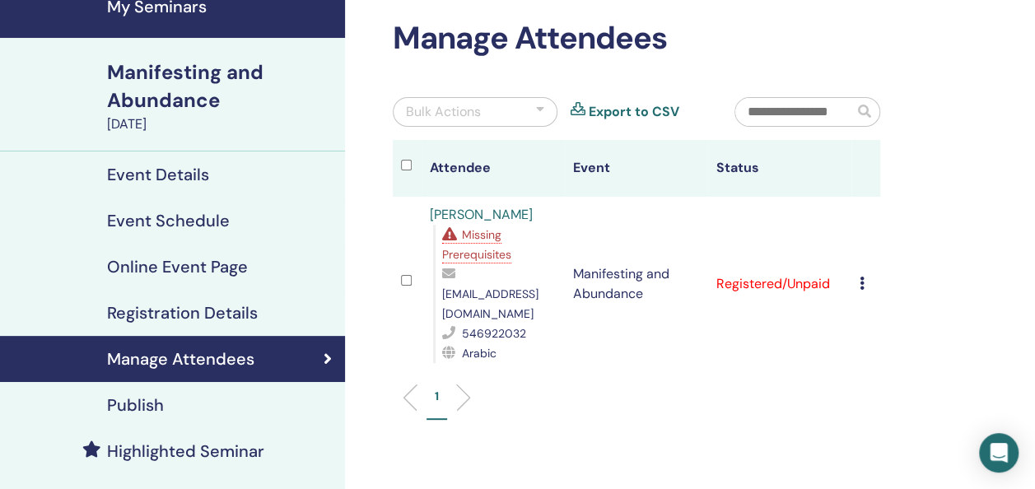
click at [868, 275] on div "Cancel Registration Do not auto-certify Mark as Paid Mark as Unpaid Mark as Abs…" at bounding box center [866, 284] width 12 height 20
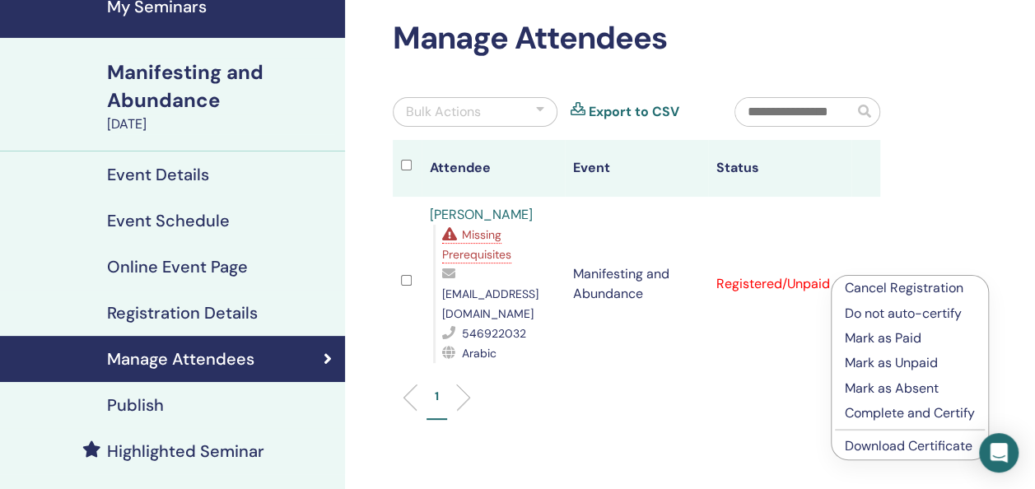
click at [470, 237] on span "Missing Prerequisites" at bounding box center [476, 244] width 69 height 35
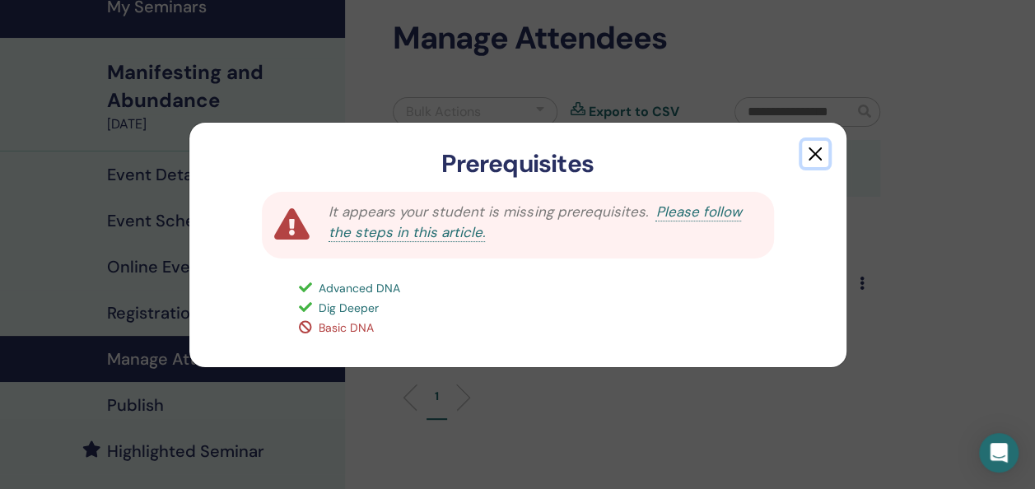
click at [821, 153] on button "button" at bounding box center [815, 154] width 26 height 26
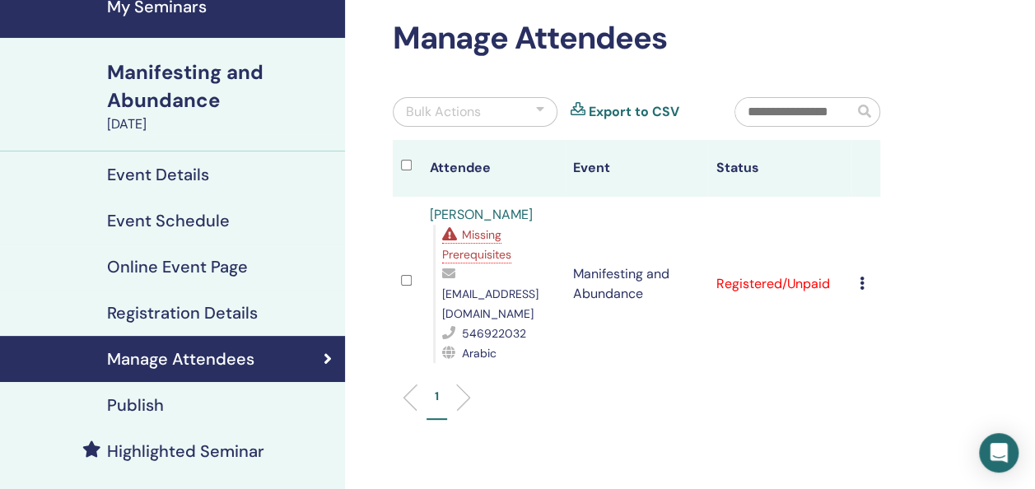
click at [858, 273] on td "Cancel Registration Do not auto-certify Mark as Paid Mark as Unpaid Mark as Abs…" at bounding box center [865, 284] width 29 height 175
click at [860, 277] on icon at bounding box center [862, 283] width 5 height 13
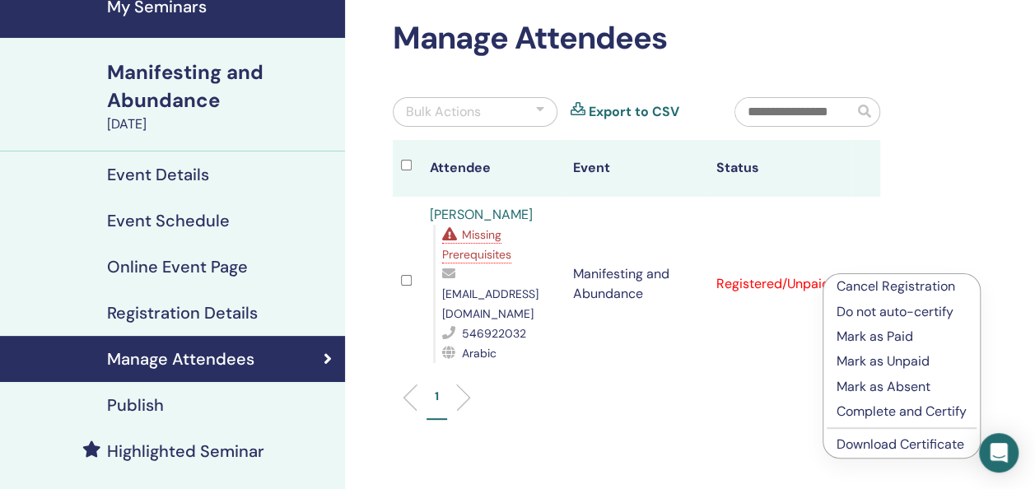
click at [864, 410] on p "Complete and Certify" at bounding box center [901, 412] width 130 height 20
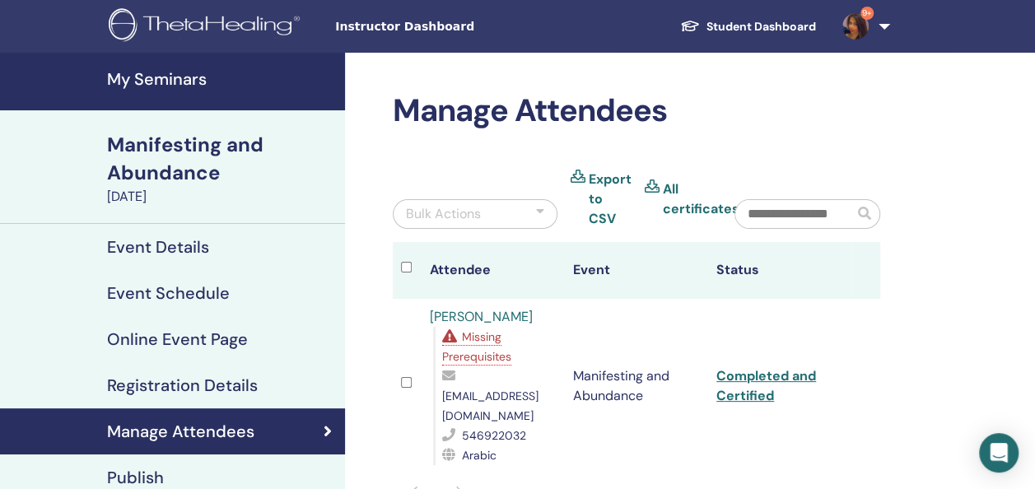
scroll to position [51, 0]
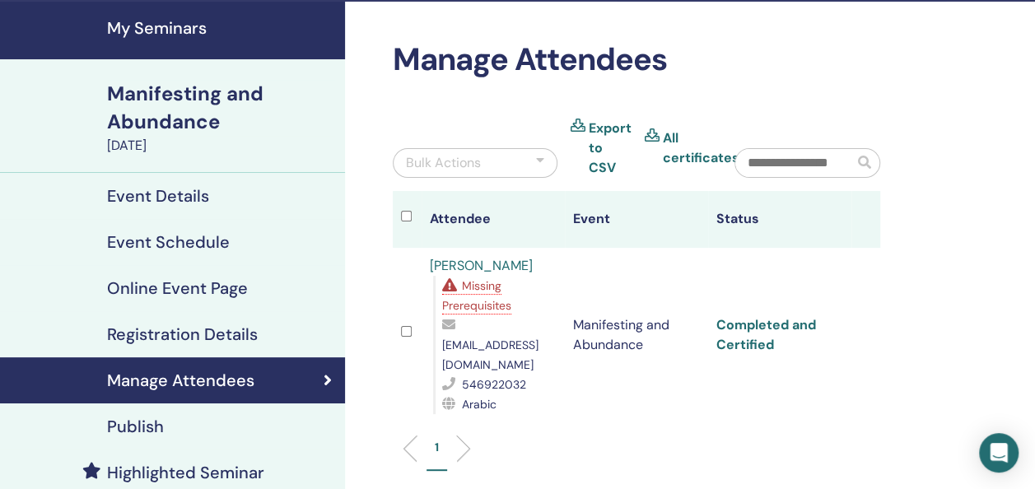
click at [754, 328] on link "Completed and Certified" at bounding box center [766, 334] width 100 height 37
click at [754, 316] on link "Completed and Certified" at bounding box center [766, 334] width 100 height 37
